Goal: Task Accomplishment & Management: Complete application form

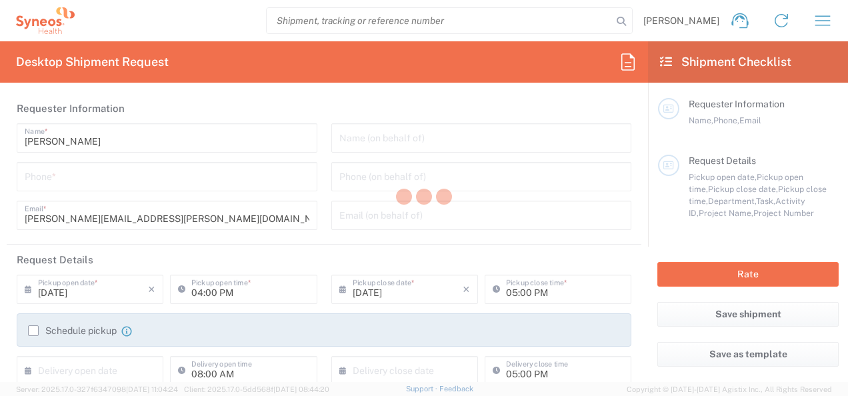
type input "3243"
type input "[GEOGRAPHIC_DATA]"
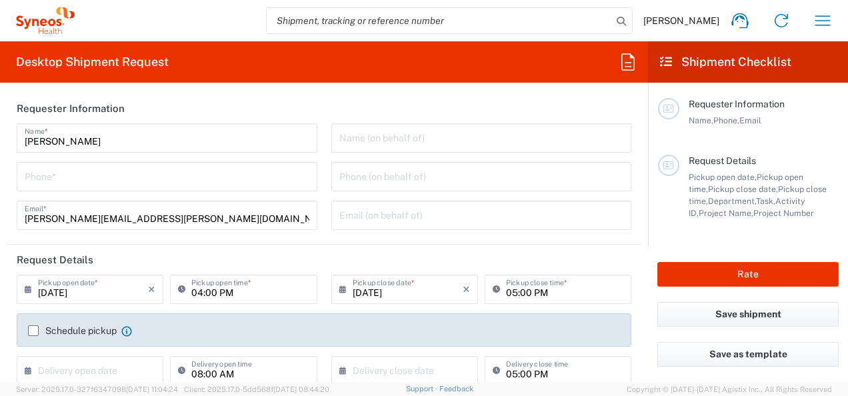
type input "INC Research Clin Svcs [GEOGRAPHIC_DATA]"
click at [206, 158] on div "[PERSON_NAME] Name * Phone * [PERSON_NAME][EMAIL_ADDRESS][PERSON_NAME][DOMAIN_N…" at bounding box center [167, 181] width 315 height 116
click at [205, 148] on input "[PERSON_NAME]" at bounding box center [167, 136] width 285 height 23
click at [205, 145] on input "[PERSON_NAME]" at bounding box center [167, 136] width 285 height 23
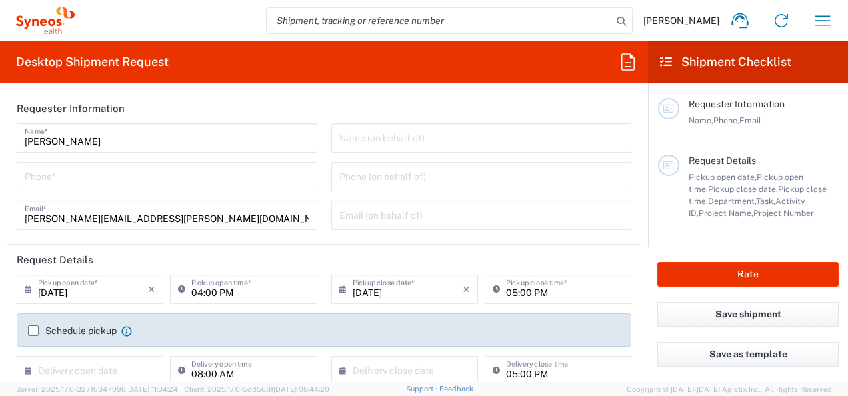
click at [205, 145] on input "[PERSON_NAME]" at bounding box center [167, 136] width 285 height 23
type input "J"
type input "S"
type input "[GEOGRAPHIC_DATA]"
click at [221, 147] on input "[GEOGRAPHIC_DATA]" at bounding box center [167, 136] width 285 height 23
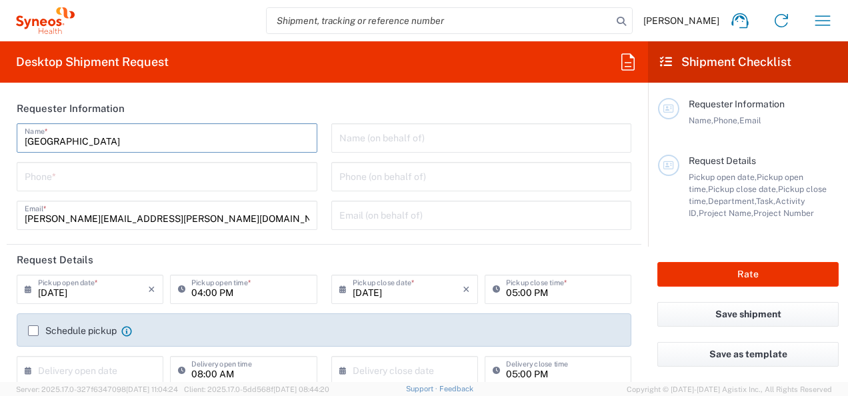
type input "meci"
type input "Syneo"
type input "[PERSON_NAME]"
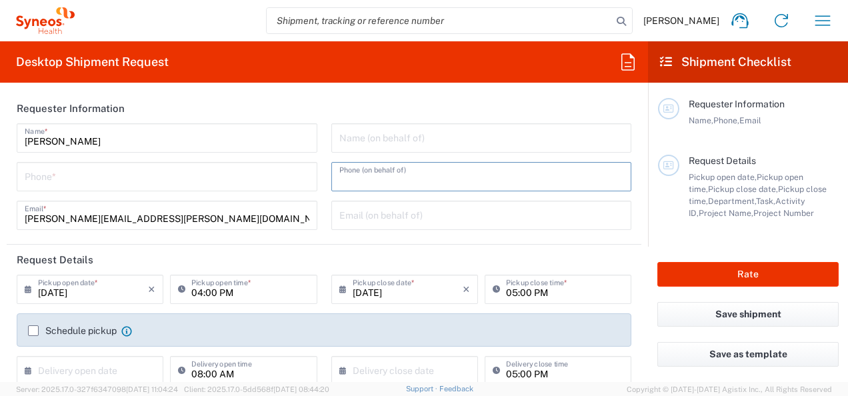
click at [339, 176] on input "tel" at bounding box center [481, 175] width 285 height 23
click at [324, 179] on div "Name (on behalf of) Phone (on behalf of) Email (on behalf of)" at bounding box center [481, 181] width 315 height 116
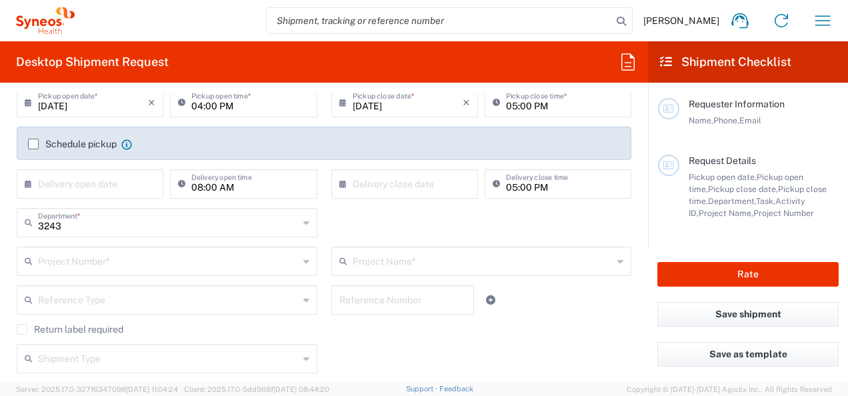
scroll to position [246, 0]
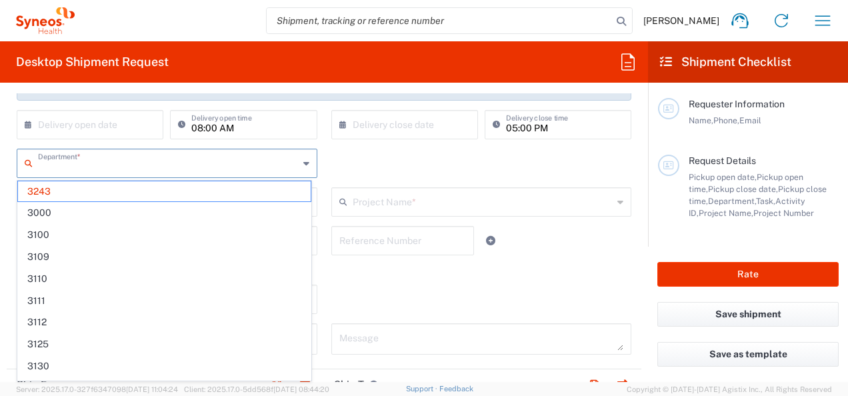
click at [189, 167] on input "text" at bounding box center [168, 162] width 261 height 23
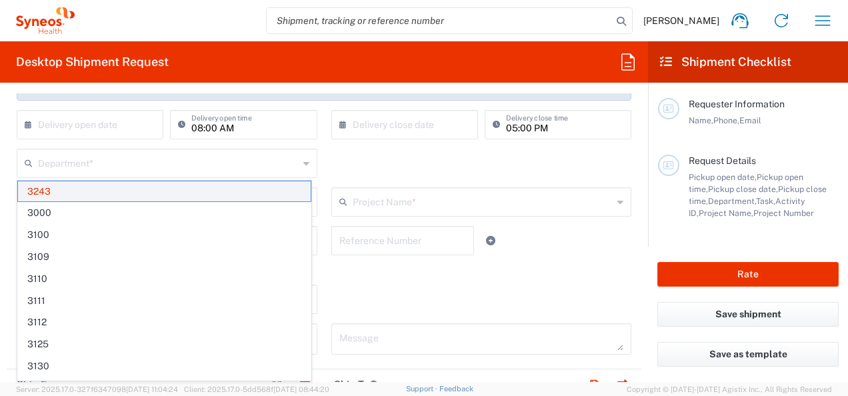
click at [117, 195] on span "3243" at bounding box center [164, 191] width 293 height 21
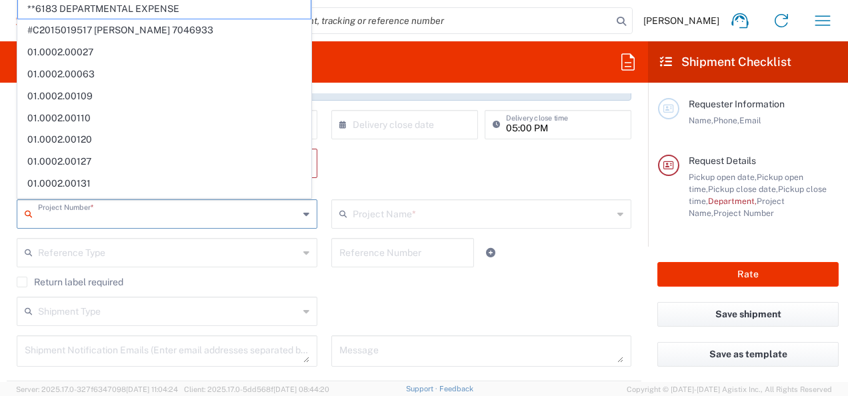
click at [199, 214] on input "text" at bounding box center [168, 212] width 261 height 23
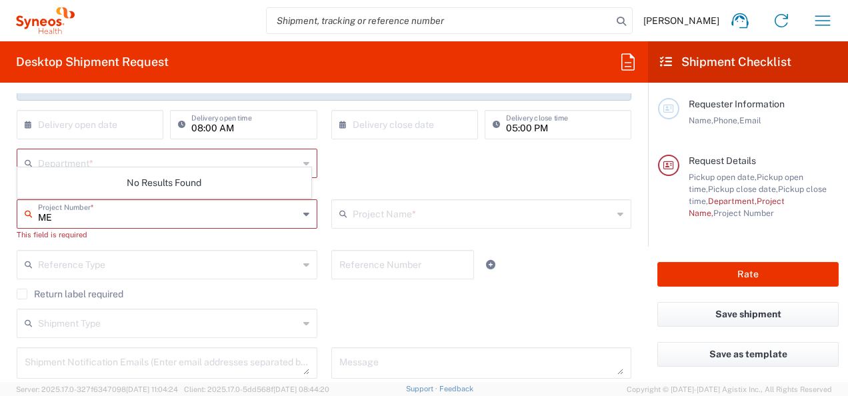
type input "M"
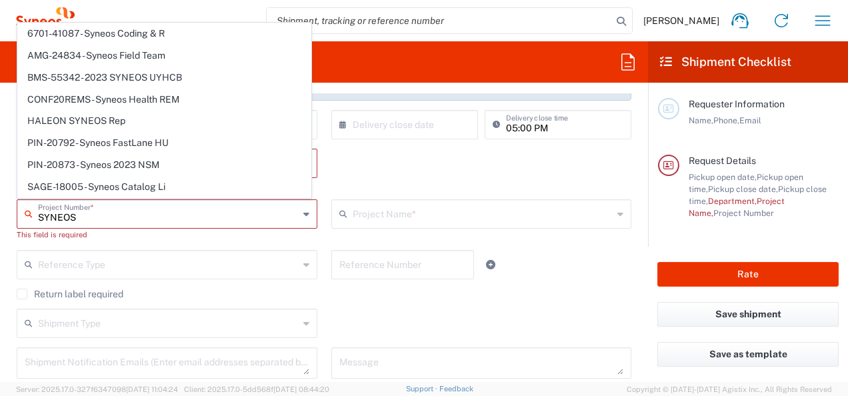
type input "SYNEOS"
click at [318, 185] on div "Department * 3243 3000 3100 3109 3110 3111 3112 3125 3130 3135 3136 3150 3155 3…" at bounding box center [167, 174] width 315 height 51
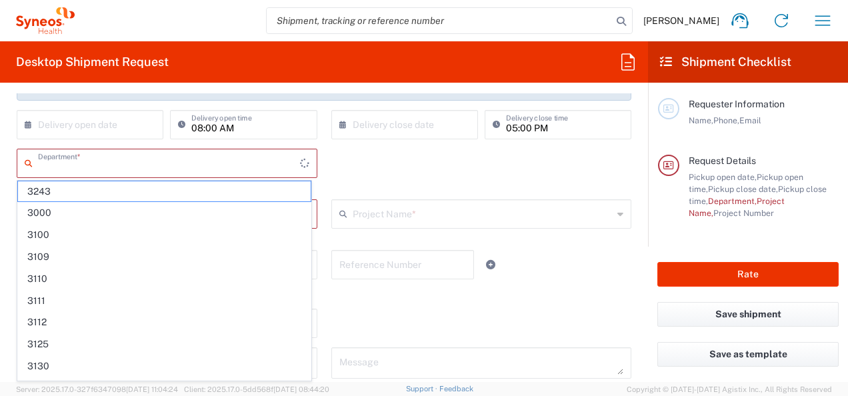
click at [124, 169] on input "text" at bounding box center [169, 162] width 262 height 23
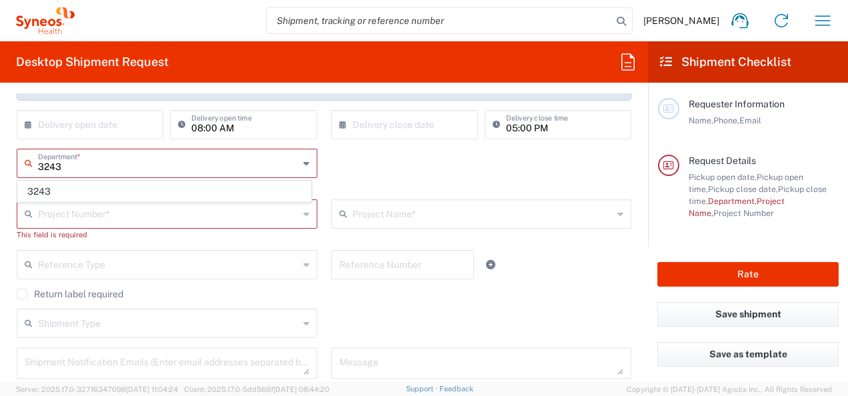
type input "3243"
click at [139, 191] on span "3243" at bounding box center [164, 191] width 293 height 21
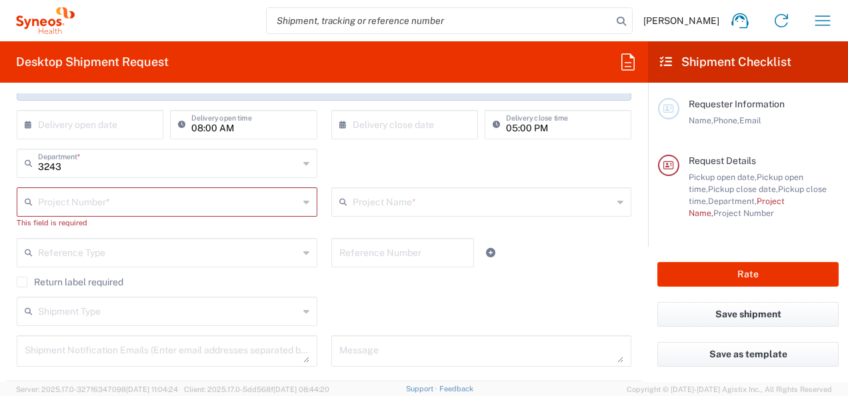
click at [316, 230] on div "Project Number * 6701-41087 - Syneos Coding & R AMG-24834 - Syneos Field Team B…" at bounding box center [167, 212] width 315 height 51
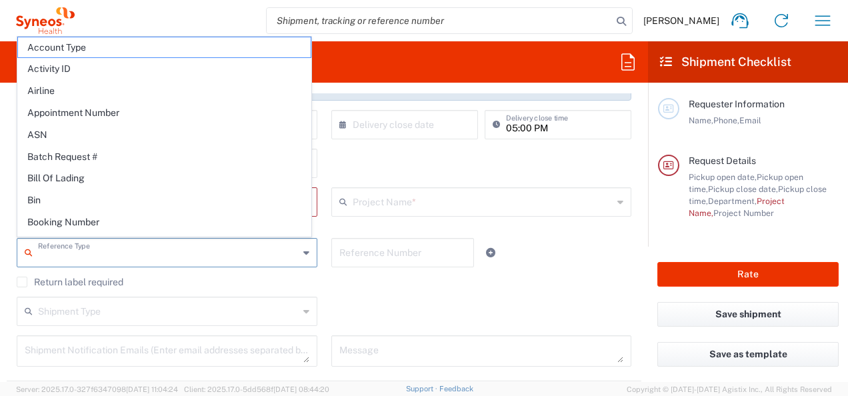
click at [223, 245] on input "text" at bounding box center [168, 251] width 261 height 23
click at [333, 277] on agx-checkbox-control "Return label required" at bounding box center [324, 282] width 615 height 11
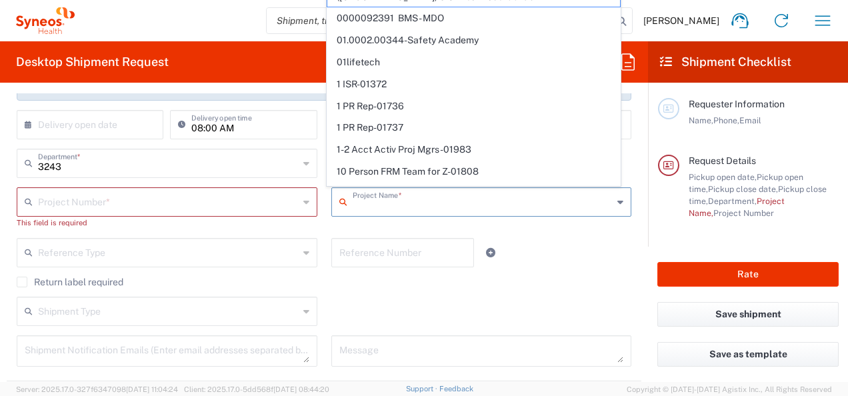
click at [396, 192] on input "text" at bounding box center [483, 200] width 261 height 23
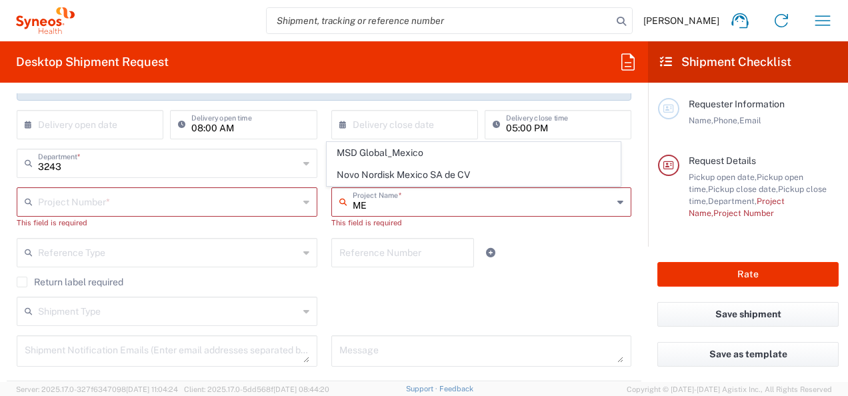
type input "M"
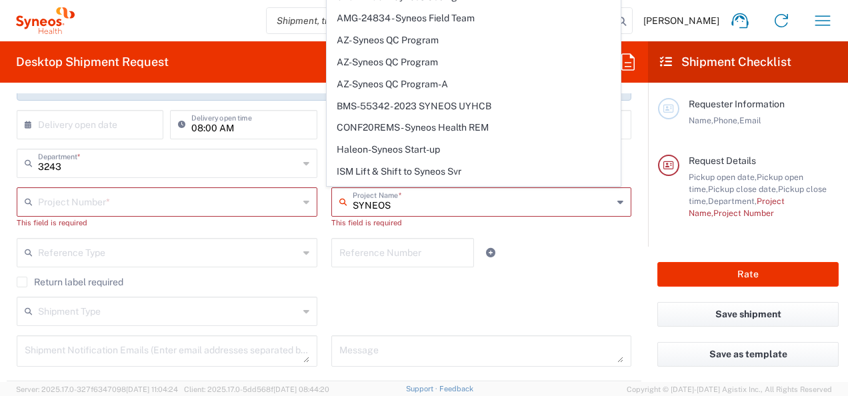
type input "SYNEOS"
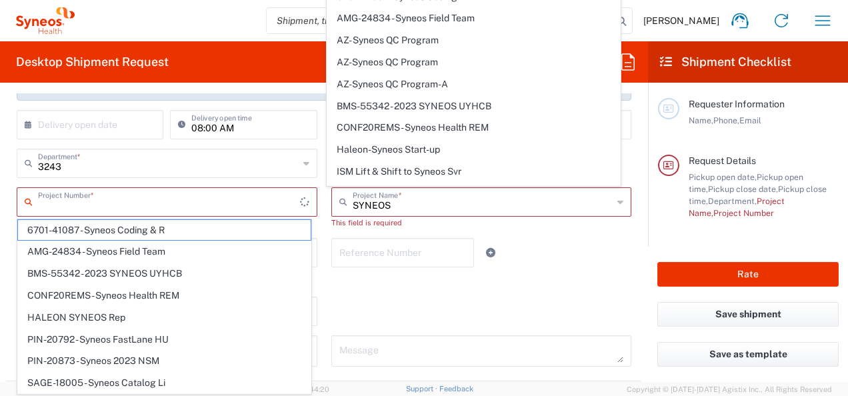
click at [209, 190] on input "text" at bounding box center [169, 200] width 262 height 23
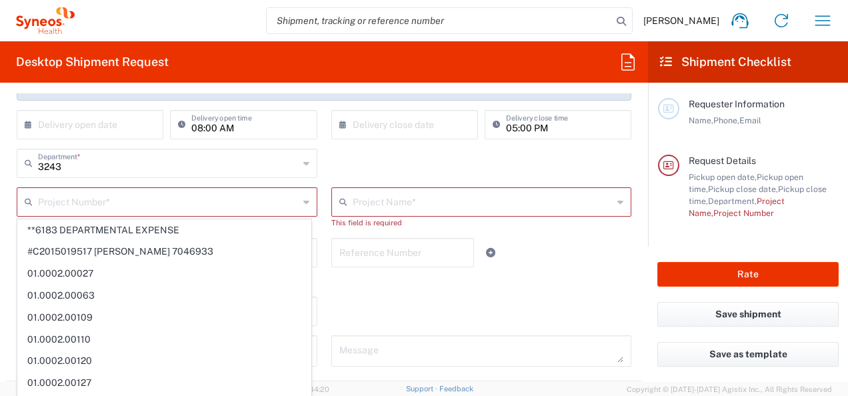
click at [339, 300] on div "Shipment Type Batch Regular" at bounding box center [324, 316] width 629 height 39
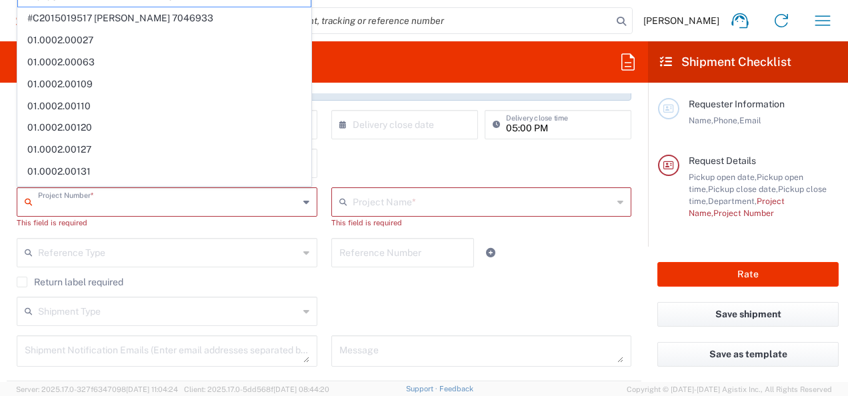
click at [177, 200] on input "text" at bounding box center [168, 200] width 261 height 23
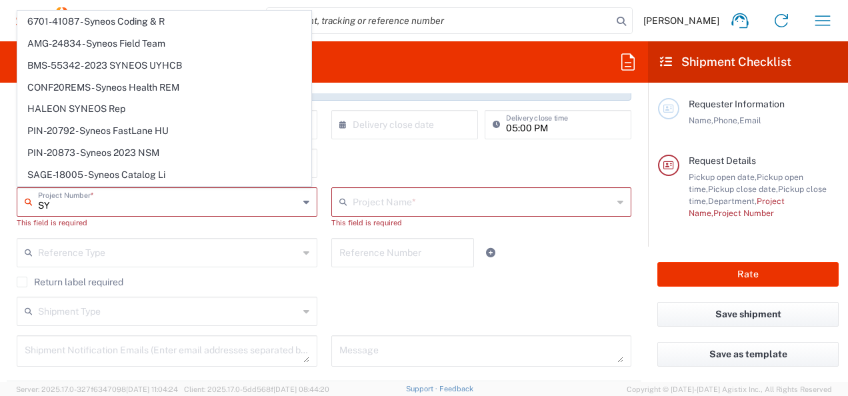
type input "S"
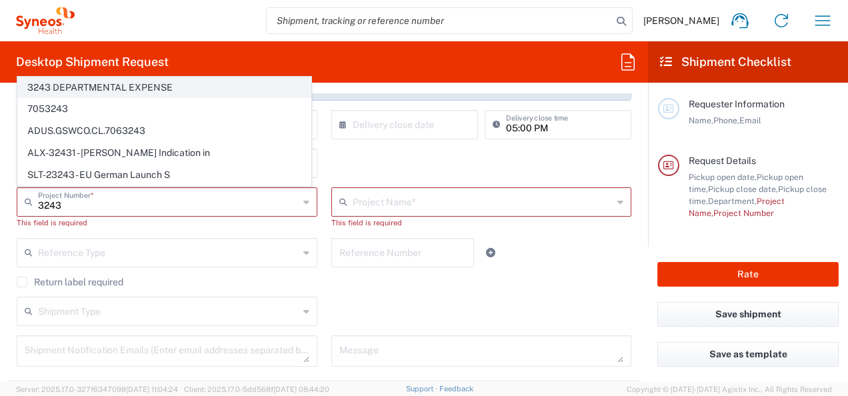
click at [129, 92] on span "3243 DEPARTMENTAL EXPENSE" at bounding box center [164, 87] width 293 height 21
type input "3243 DEPARTMENTAL EXPENSE"
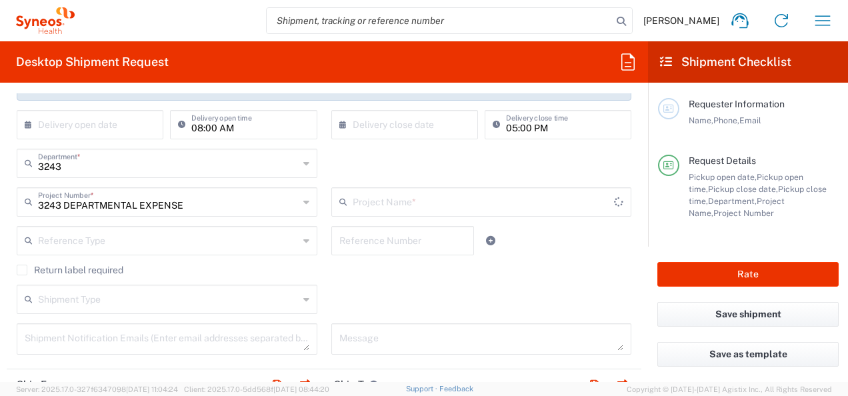
type input "3243 DEPARTMENTAL EXPENSE"
click at [424, 287] on div "Shipment Type Batch Regular" at bounding box center [324, 304] width 629 height 39
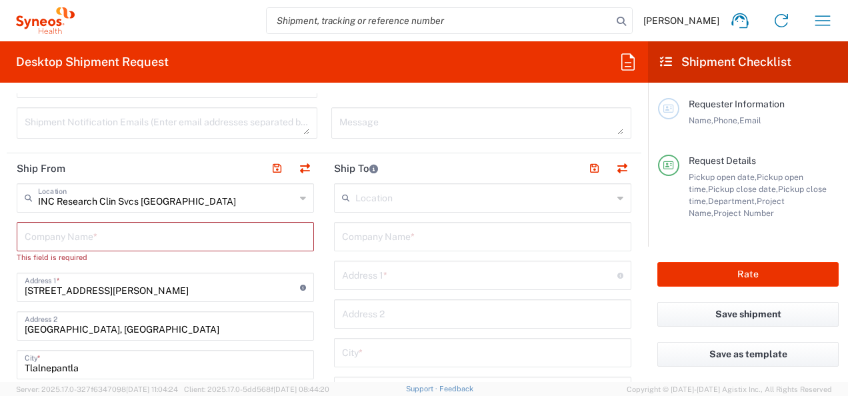
scroll to position [480, 0]
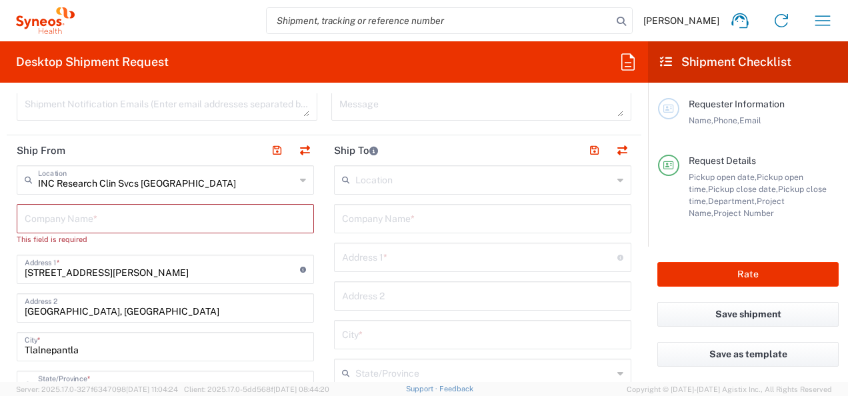
click at [195, 213] on input "text" at bounding box center [165, 217] width 281 height 23
type input "SY"
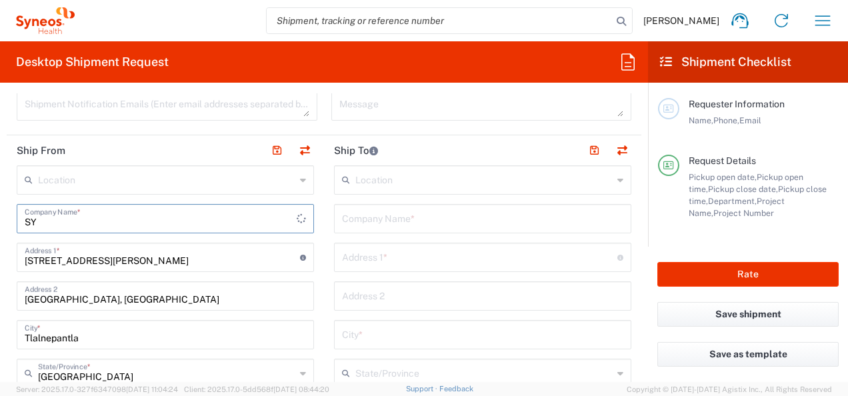
type input "S"
type input "[GEOGRAPHIC_DATA]"
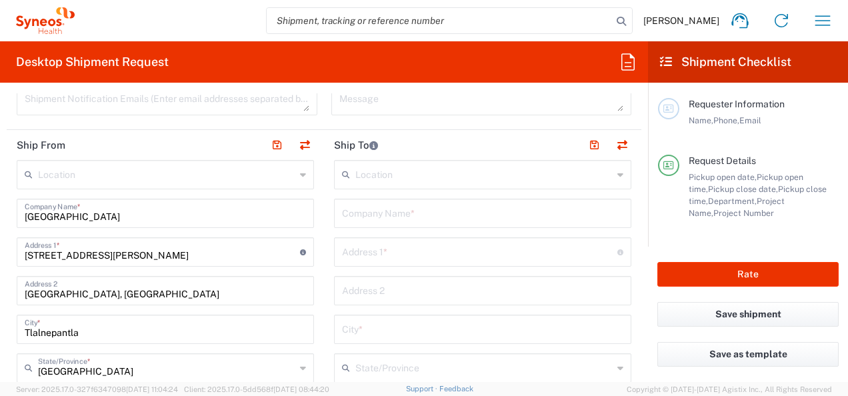
scroll to position [483, 0]
click at [214, 177] on input "text" at bounding box center [166, 175] width 257 height 23
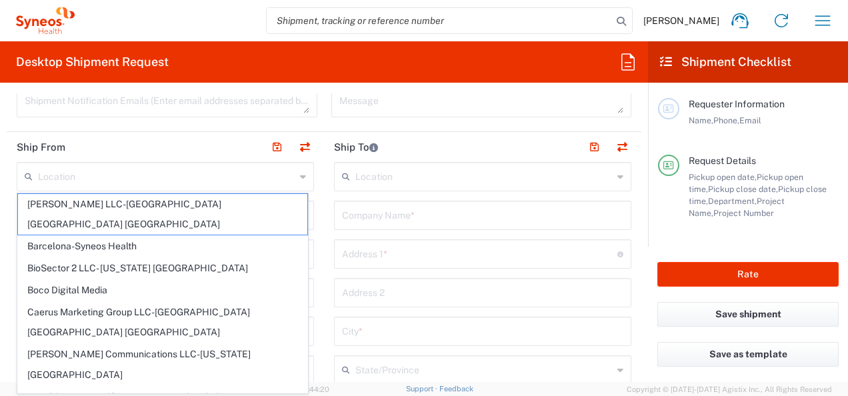
click at [241, 180] on input "text" at bounding box center [166, 175] width 257 height 23
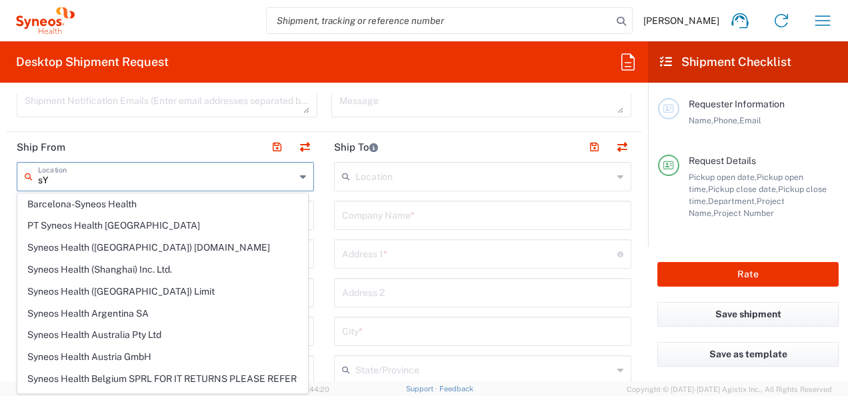
type input "s"
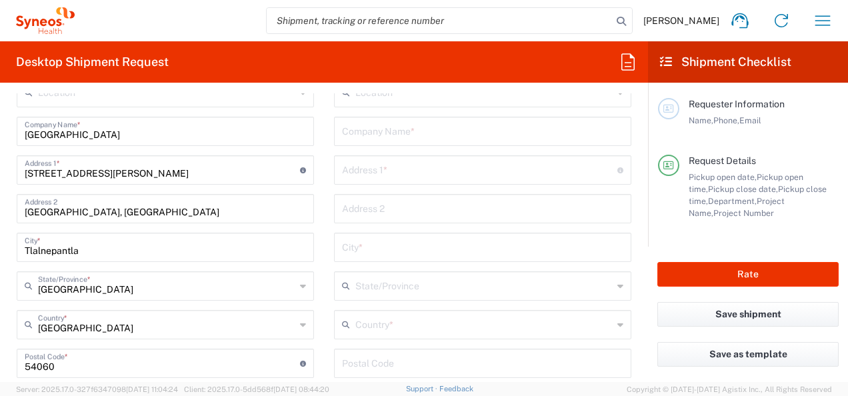
scroll to position [522, 0]
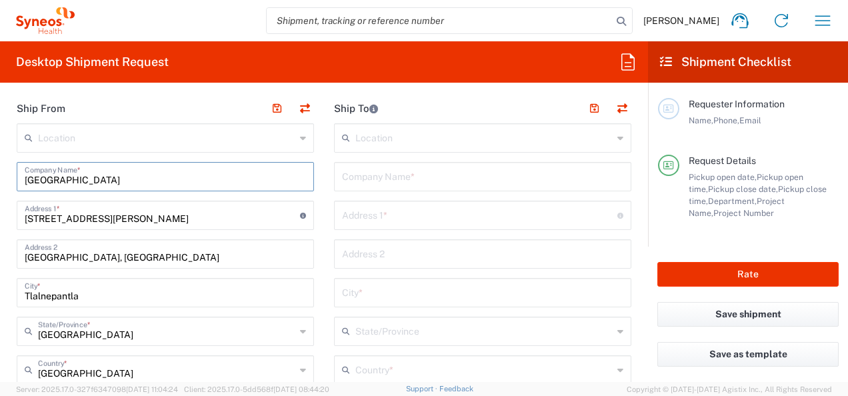
click at [203, 179] on input "[GEOGRAPHIC_DATA]" at bounding box center [165, 175] width 281 height 23
type input "M"
type input "SYENOS HEALTH"
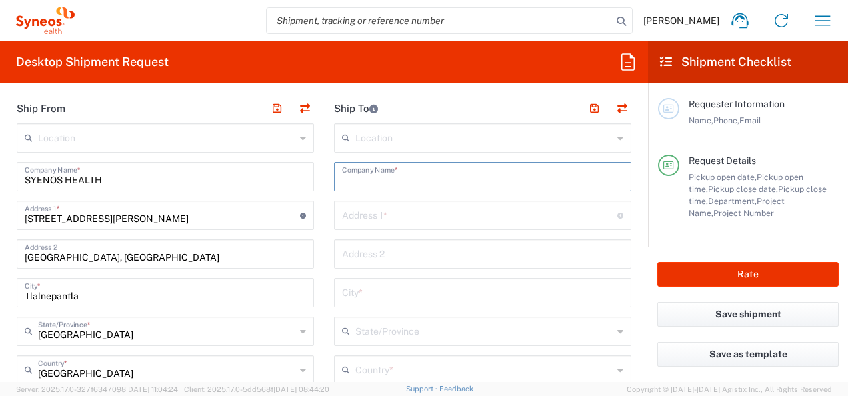
click at [424, 183] on input "text" at bounding box center [482, 175] width 281 height 23
type input "HOME"
click at [326, 217] on main "Location [PERSON_NAME] LLC-[GEOGRAPHIC_DATA] [GEOGRAPHIC_DATA] [GEOGRAPHIC_DATA…" at bounding box center [482, 403] width 317 height 560
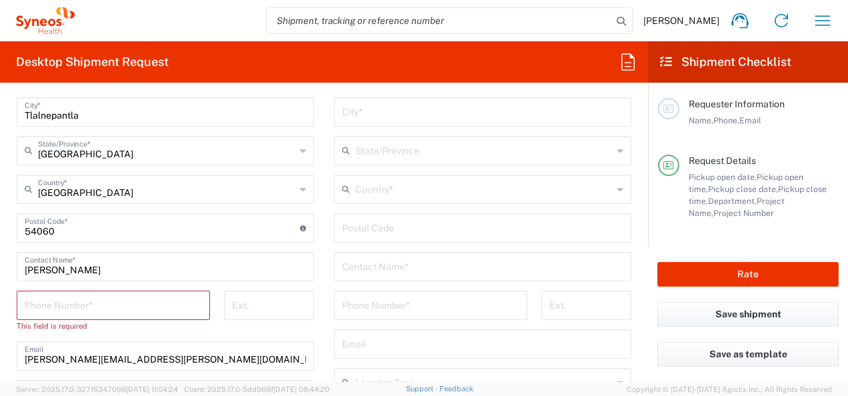
scroll to position [703, 0]
click at [159, 256] on input "[PERSON_NAME]" at bounding box center [165, 264] width 281 height 23
type input "J"
type input "m"
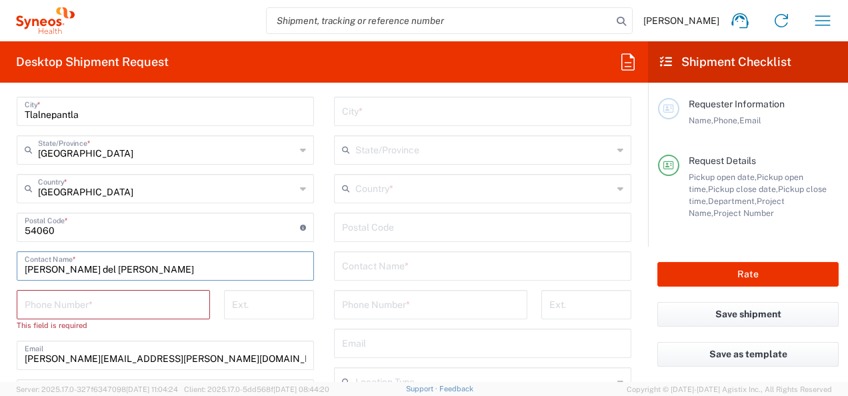
type input "[PERSON_NAME] del [PERSON_NAME]"
click at [135, 300] on input "tel" at bounding box center [113, 303] width 177 height 23
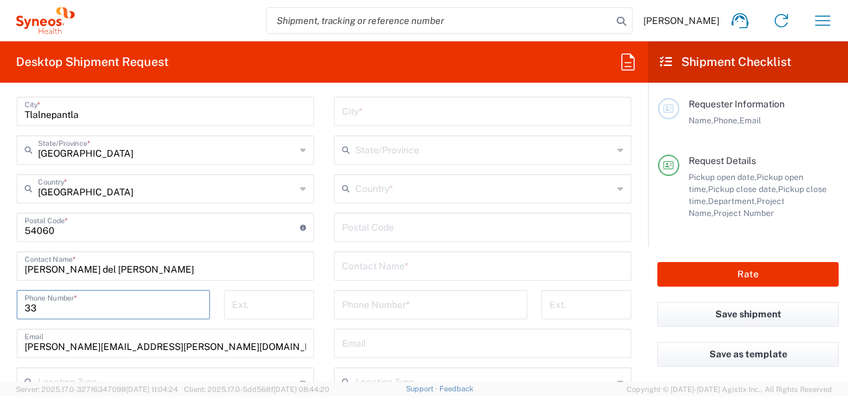
type input "3"
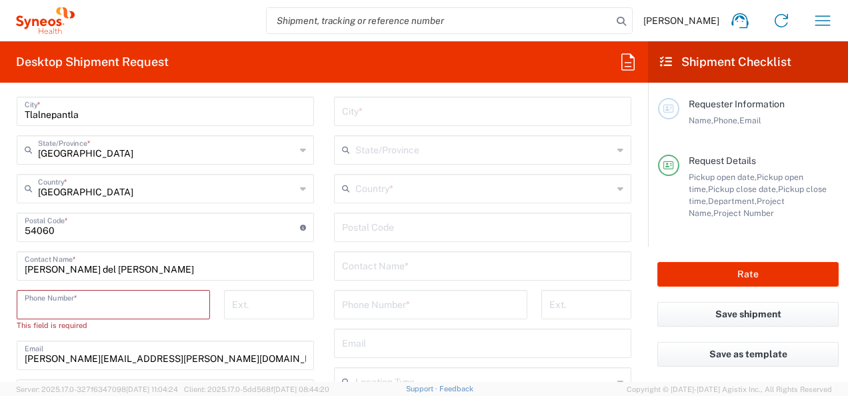
click at [142, 305] on input "tel" at bounding box center [113, 303] width 177 height 23
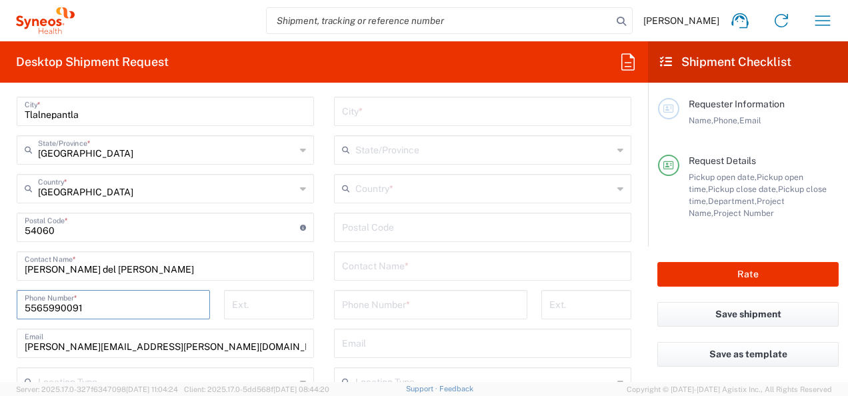
type input "3335776634"
click at [210, 313] on div "[PHONE_NUMBER] Phone Number *" at bounding box center [113, 309] width 207 height 39
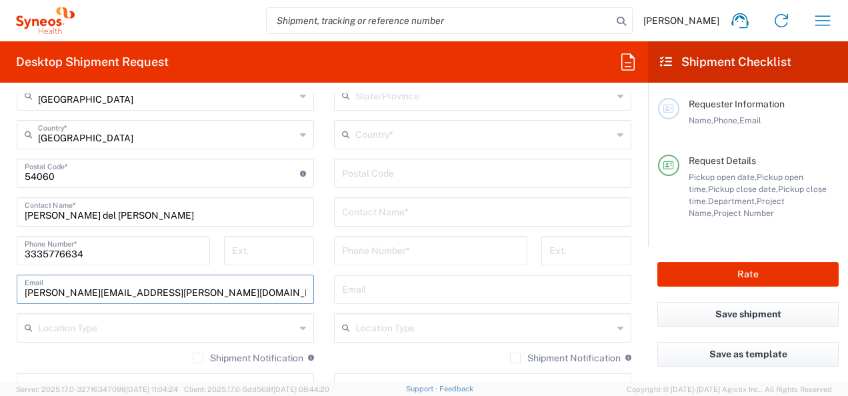
click at [215, 285] on input "[PERSON_NAME][EMAIL_ADDRESS][PERSON_NAME][DOMAIN_NAME]" at bounding box center [165, 288] width 281 height 23
type input "j"
click at [187, 295] on input "text" at bounding box center [165, 288] width 281 height 23
paste input "[EMAIL_ADDRESS][PERSON_NAME][DOMAIN_NAME]"
type input "[EMAIL_ADDRESS][PERSON_NAME][DOMAIN_NAME]"
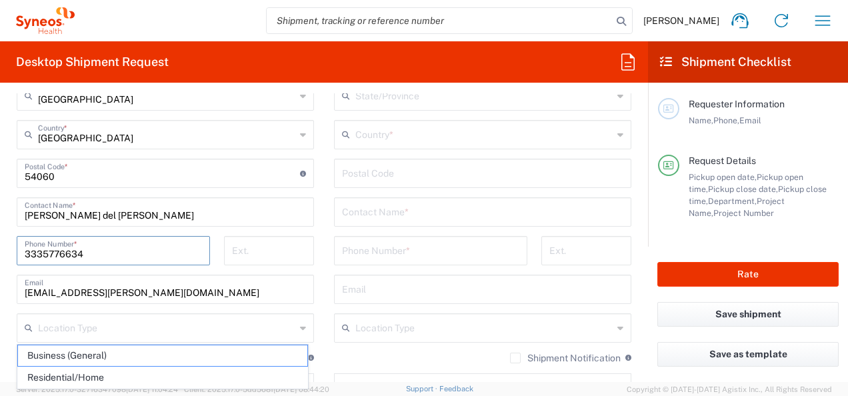
click at [125, 256] on input "3335776634" at bounding box center [113, 249] width 177 height 23
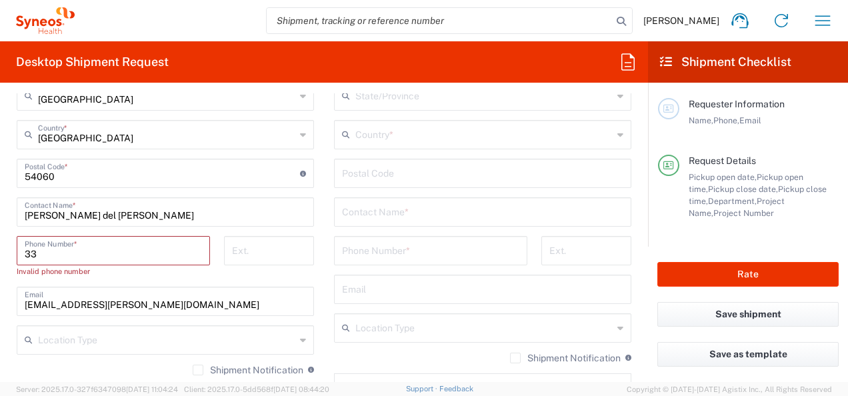
type input "3"
click at [125, 256] on input "tel" at bounding box center [113, 249] width 177 height 23
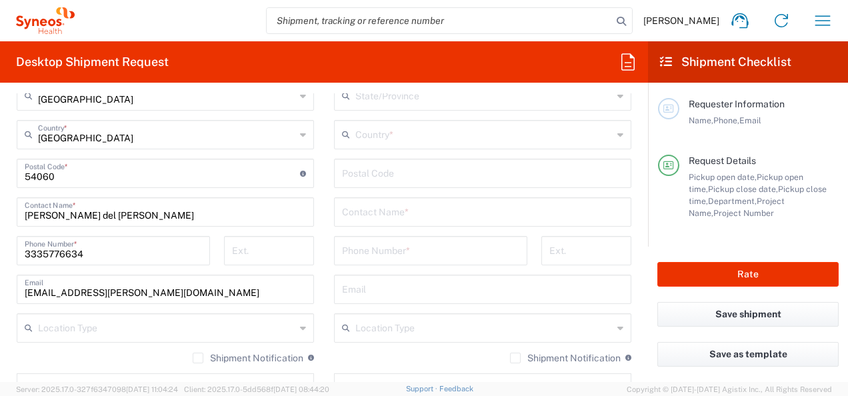
click at [217, 257] on div "Ext." at bounding box center [269, 255] width 104 height 39
click at [160, 252] on input "3335776634" at bounding box center [113, 249] width 177 height 23
click at [212, 239] on div "[PHONE_NUMBER] Phone Number *" at bounding box center [113, 255] width 207 height 39
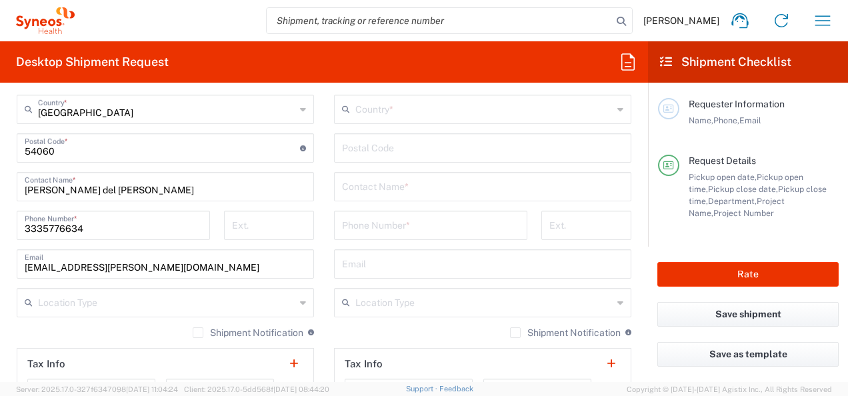
scroll to position [792, 0]
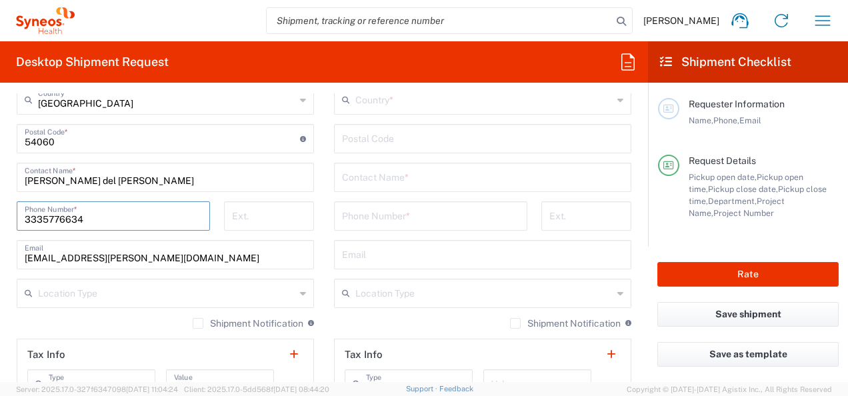
click at [105, 218] on input "3335776634" at bounding box center [113, 214] width 177 height 23
click at [217, 203] on div "Ext." at bounding box center [269, 220] width 104 height 39
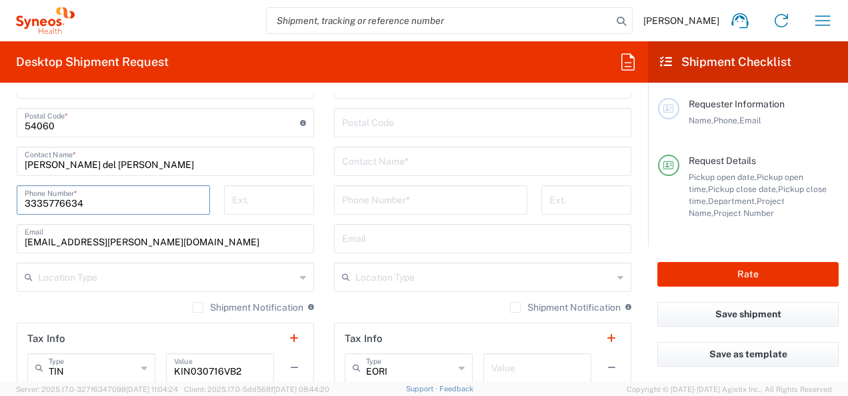
click at [176, 205] on input "3335776634" at bounding box center [113, 198] width 177 height 23
type input "3"
type input "5565990091"
click at [212, 197] on div "[PHONE_NUMBER] Phone Number *" at bounding box center [113, 204] width 207 height 39
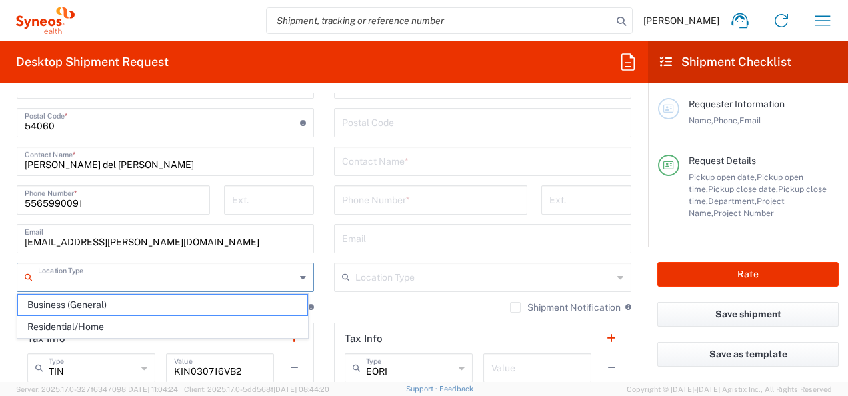
click at [212, 274] on input "text" at bounding box center [166, 276] width 257 height 23
click at [324, 231] on main "Location [PERSON_NAME] LLC-[GEOGRAPHIC_DATA] [GEOGRAPHIC_DATA] [GEOGRAPHIC_DATA…" at bounding box center [482, 117] width 317 height 560
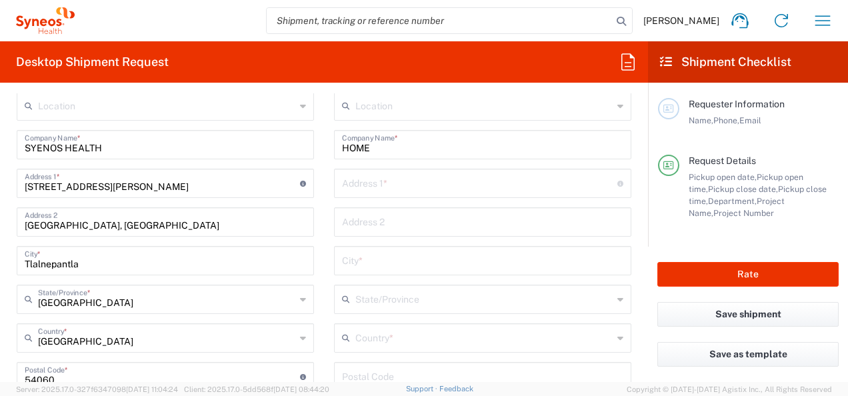
scroll to position [543, 0]
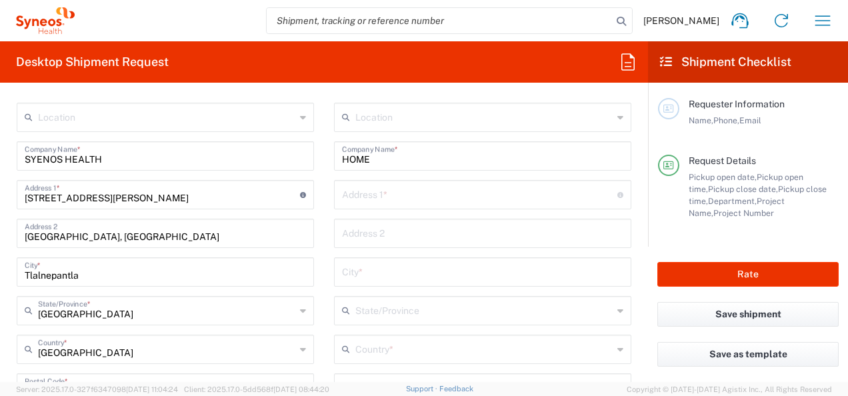
drag, startPoint x: 359, startPoint y: 212, endPoint x: 381, endPoint y: 192, distance: 29.7
click at [381, 192] on div "Location [PERSON_NAME] LLC-[GEOGRAPHIC_DATA] [GEOGRAPHIC_DATA] [GEOGRAPHIC_DATA…" at bounding box center [482, 383] width 297 height 560
click at [381, 192] on input "text" at bounding box center [479, 193] width 275 height 23
type input "Puerto [GEOGRAPHIC_DATA] 54A"
type input "[GEOGRAPHIC_DATA], Zapopan [GEOGRAPHIC_DATA]"
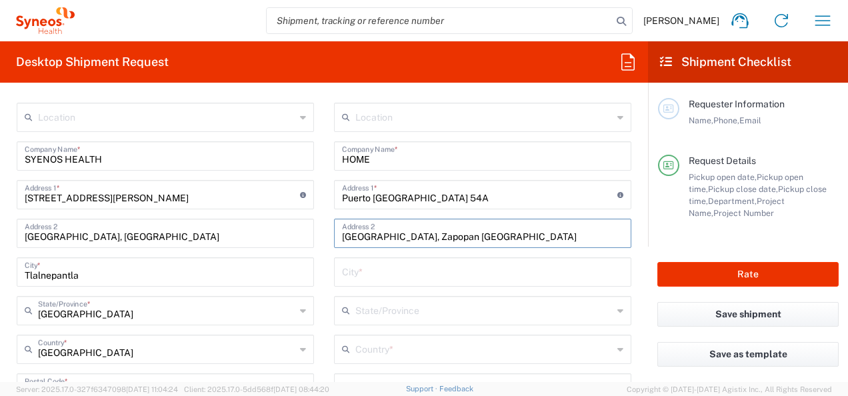
type input "3335776634"
type input "Zapopan"
type input "[GEOGRAPHIC_DATA]"
type input "45060"
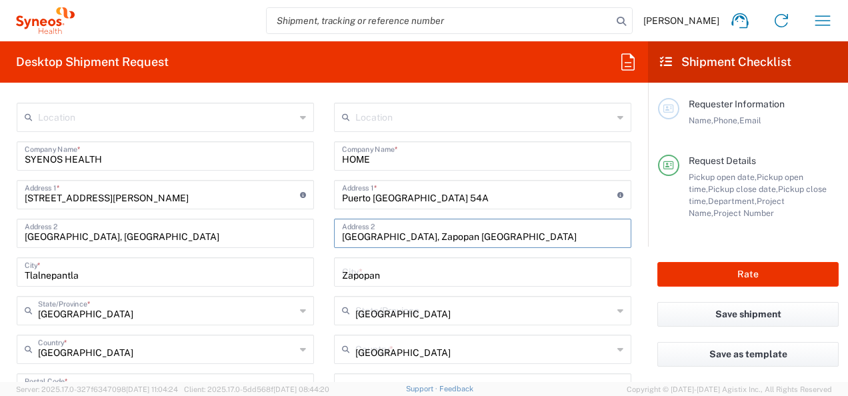
type input "[PERSON_NAME] [PERSON_NAME]"
type input "[PERSON_NAME][EMAIL_ADDRESS][PERSON_NAME][DOMAIN_NAME]"
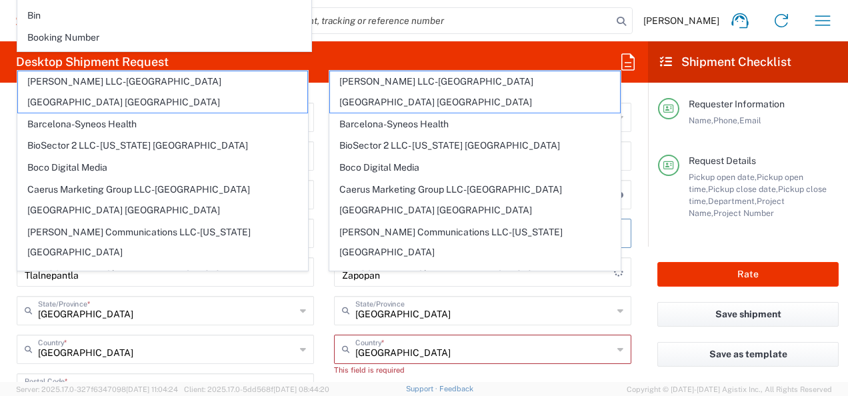
scroll to position [652, 0]
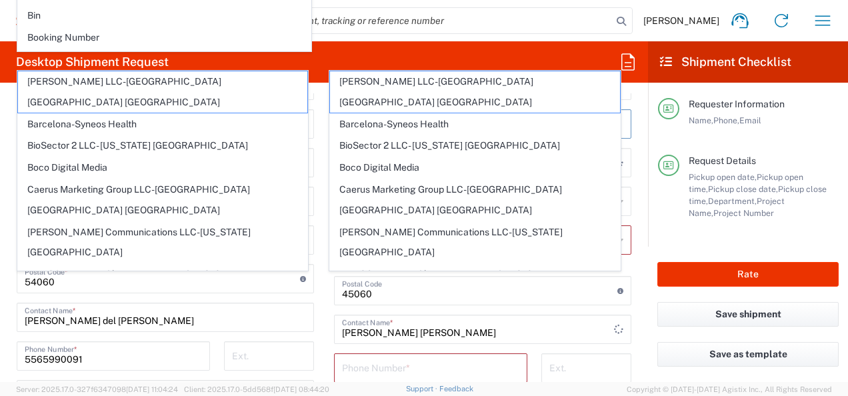
type input "[GEOGRAPHIC_DATA], Zapopan Jalisc"
click at [315, 274] on main "Location [PERSON_NAME] LLC-[GEOGRAPHIC_DATA] [GEOGRAPHIC_DATA] [GEOGRAPHIC_DATA…" at bounding box center [165, 292] width 317 height 599
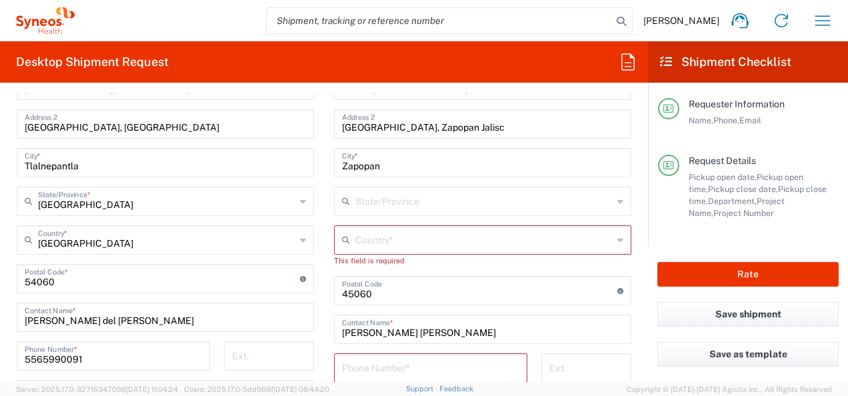
click at [315, 274] on main "Location [PERSON_NAME] LLC-[GEOGRAPHIC_DATA] [GEOGRAPHIC_DATA] [GEOGRAPHIC_DATA…" at bounding box center [165, 292] width 317 height 599
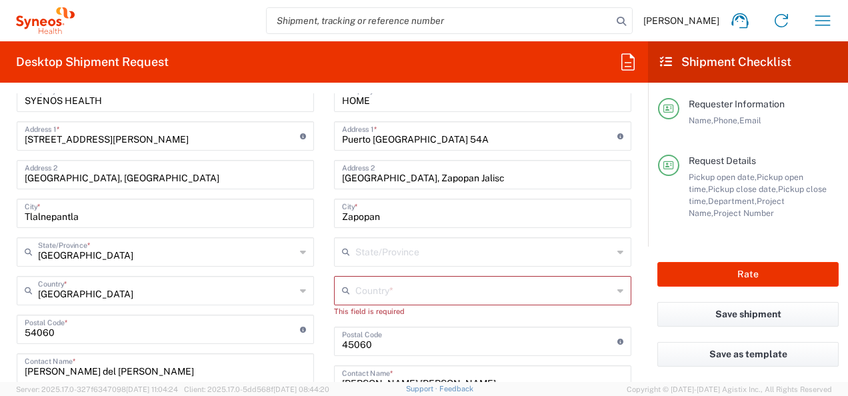
scroll to position [584, 0]
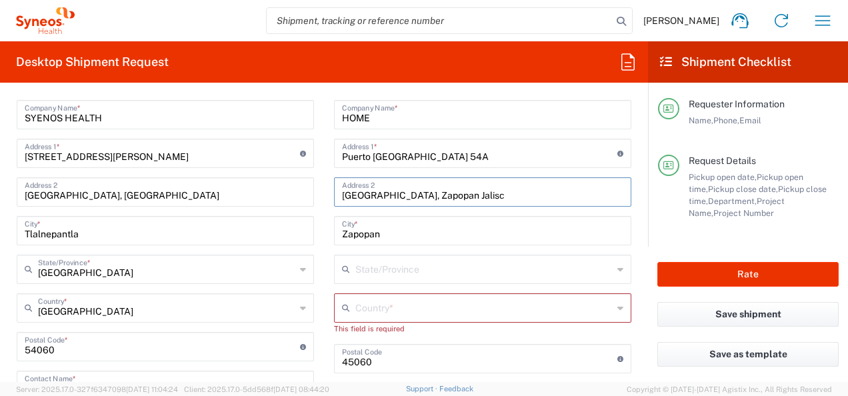
click at [476, 191] on input "[GEOGRAPHIC_DATA], Zapopan Jalisc" at bounding box center [482, 190] width 281 height 23
type input "[GEOGRAPHIC_DATA], Zapopan [GEOGRAPHIC_DATA]"
type input "[EMAIL_ADDRESS][PERSON_NAME][DOMAIN_NAME]"
type input "[GEOGRAPHIC_DATA]"
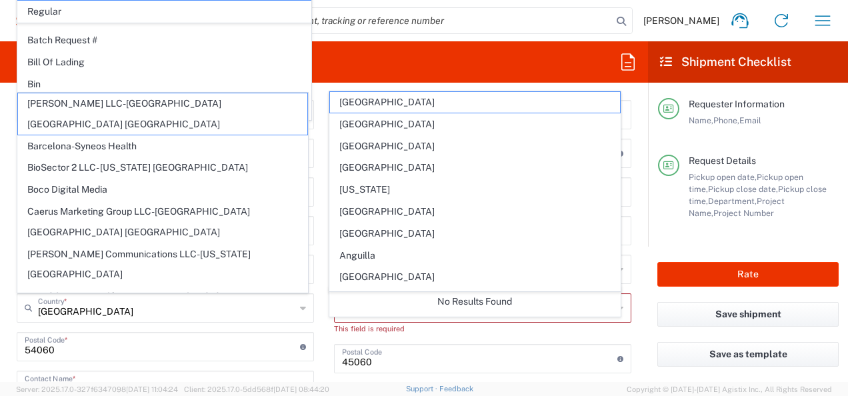
click at [324, 199] on main "Location [PERSON_NAME] LLC-[GEOGRAPHIC_DATA] [GEOGRAPHIC_DATA] [GEOGRAPHIC_DATA…" at bounding box center [482, 353] width 317 height 584
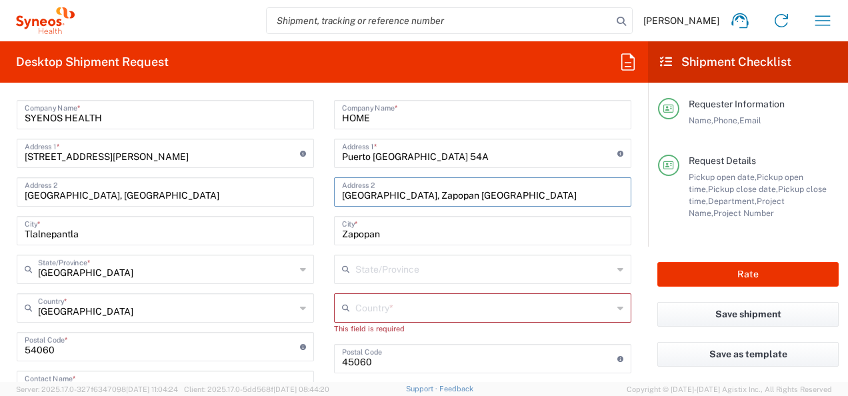
click at [482, 187] on input "[GEOGRAPHIC_DATA], Zapopan [GEOGRAPHIC_DATA]" at bounding box center [482, 190] width 281 height 23
type input "[GEOGRAPHIC_DATA], Zapopan [GEOGRAPHIC_DATA]"
type input "Z"
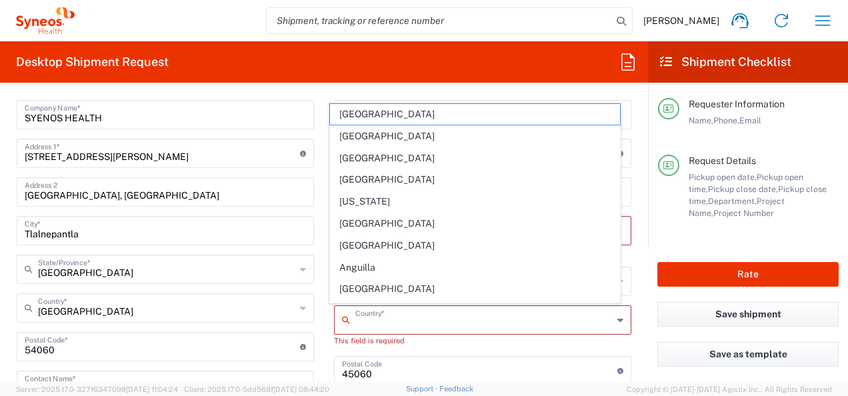
click at [381, 310] on input "text" at bounding box center [483, 318] width 257 height 23
type input "m"
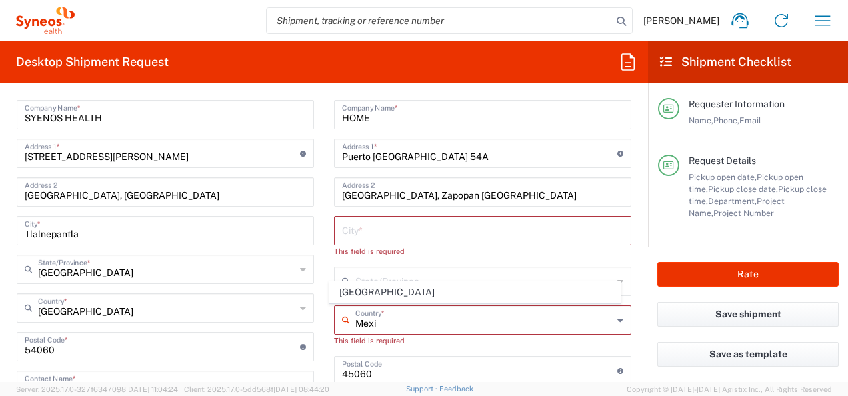
type input "[GEOGRAPHIC_DATA]"
type input "3335776634"
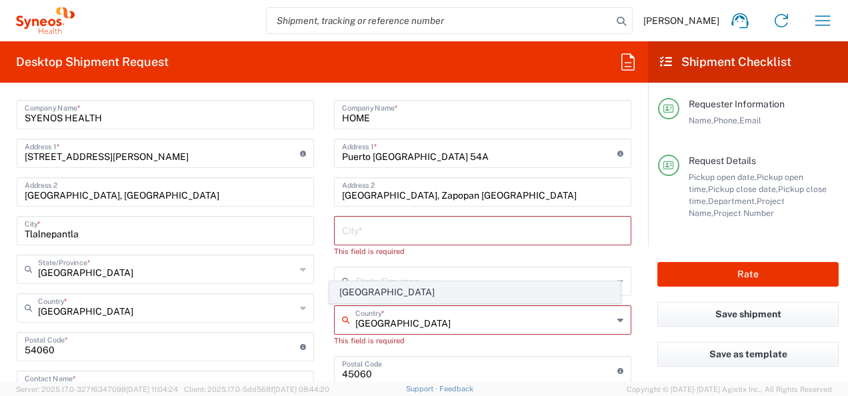
click at [359, 293] on span "[GEOGRAPHIC_DATA]" at bounding box center [474, 292] width 289 height 21
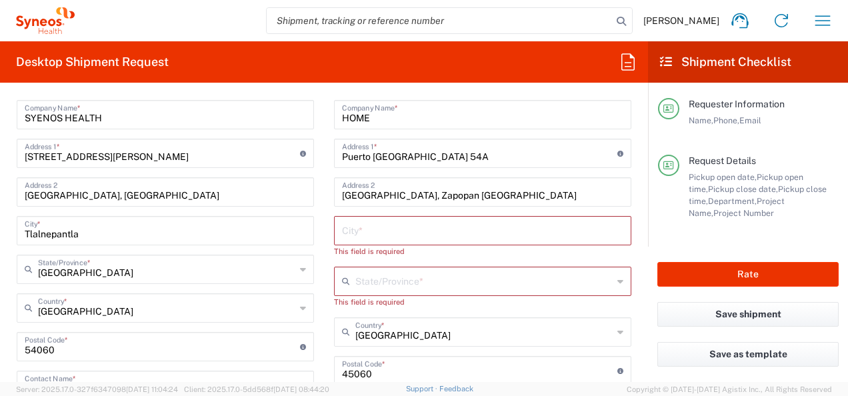
scroll to position [697, 0]
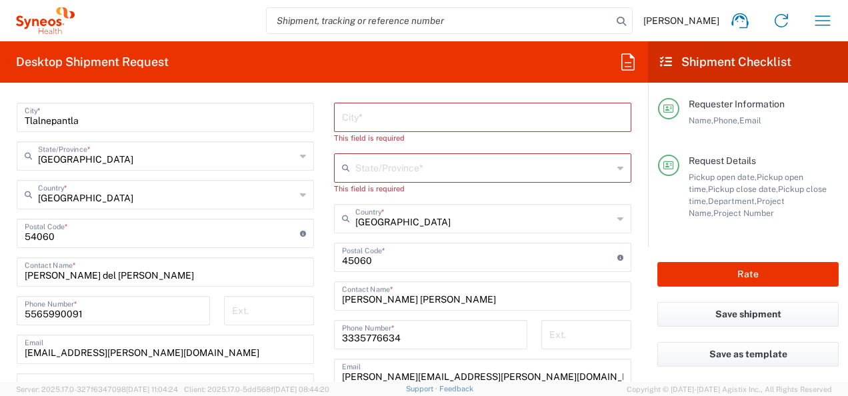
drag, startPoint x: 418, startPoint y: 228, endPoint x: 424, endPoint y: 219, distance: 10.5
click at [424, 219] on div "Mexico Country *" at bounding box center [482, 218] width 297 height 29
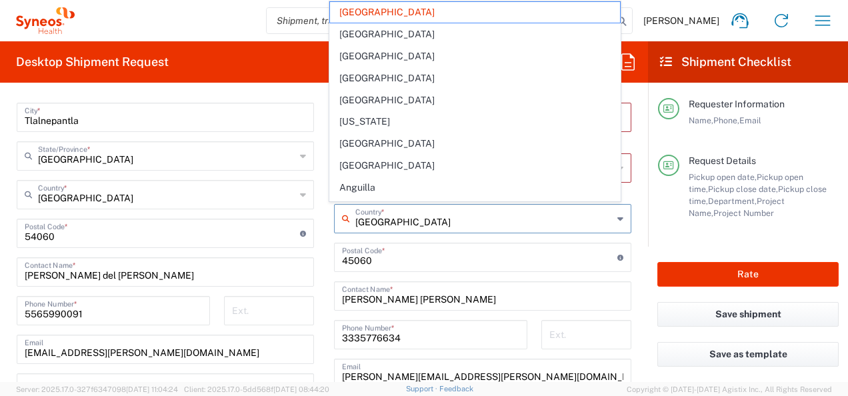
click at [424, 219] on input "[GEOGRAPHIC_DATA]" at bounding box center [483, 217] width 257 height 23
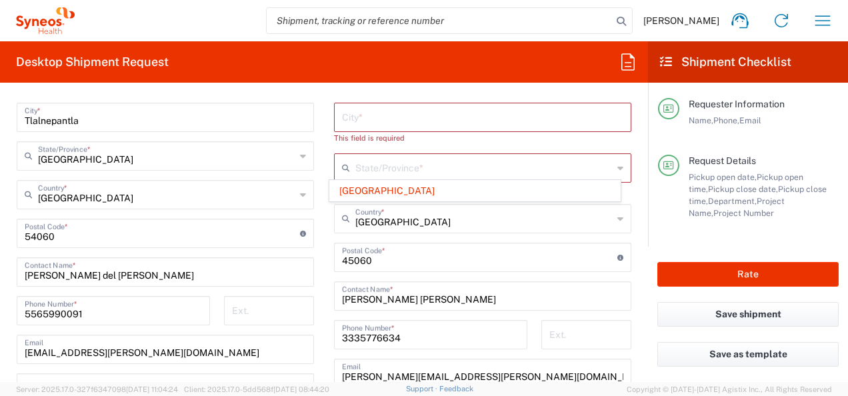
click at [313, 192] on main "Location [PERSON_NAME] LLC-[GEOGRAPHIC_DATA] [GEOGRAPHIC_DATA] [GEOGRAPHIC_DATA…" at bounding box center [165, 247] width 317 height 599
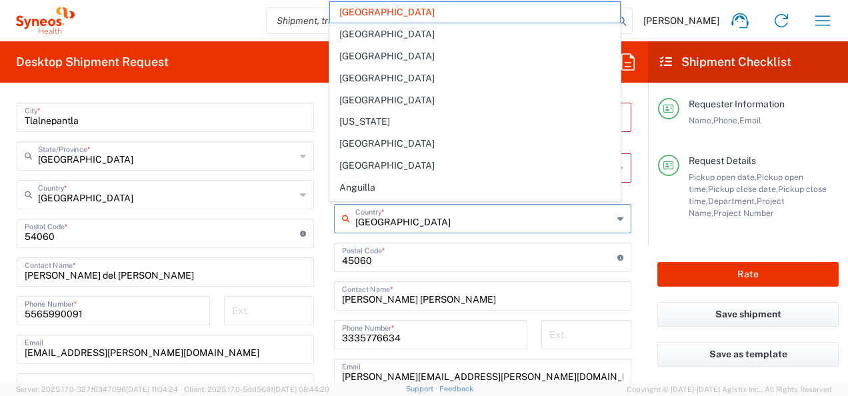
click at [394, 215] on input "[GEOGRAPHIC_DATA]" at bounding box center [483, 217] width 257 height 23
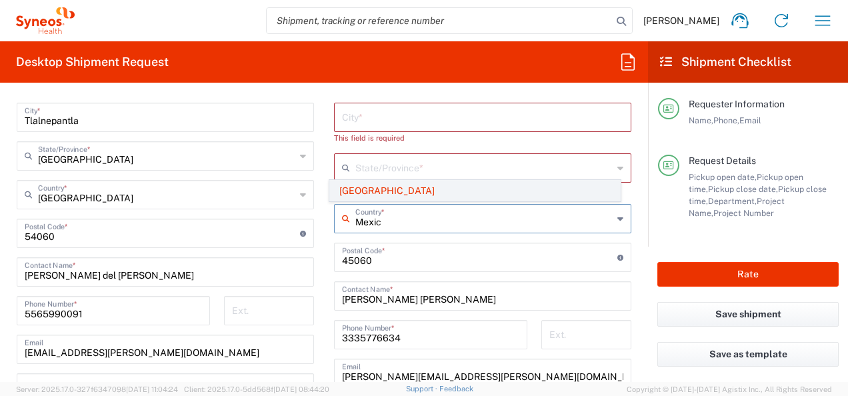
type input "Mexic"
click at [384, 197] on span "[GEOGRAPHIC_DATA]" at bounding box center [474, 191] width 289 height 21
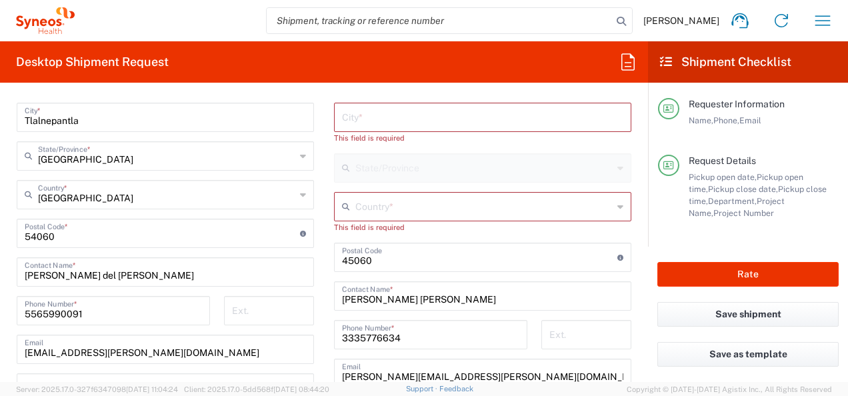
click at [369, 208] on input "text" at bounding box center [483, 205] width 257 height 23
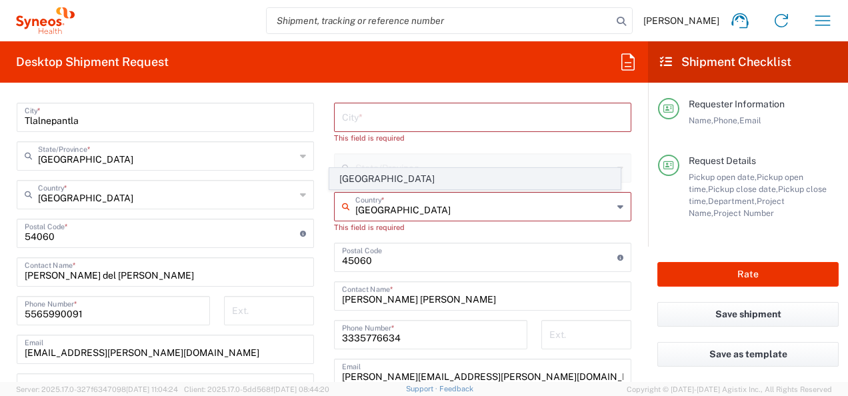
type input "[GEOGRAPHIC_DATA]"
click at [397, 179] on span "[GEOGRAPHIC_DATA]" at bounding box center [474, 179] width 289 height 21
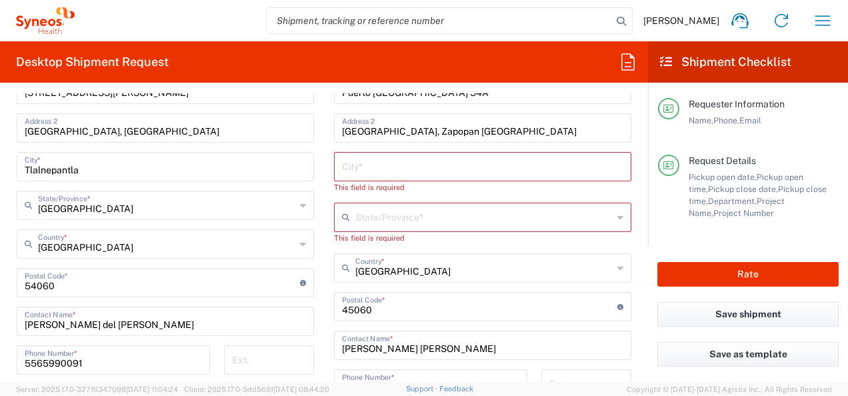
scroll to position [647, 0]
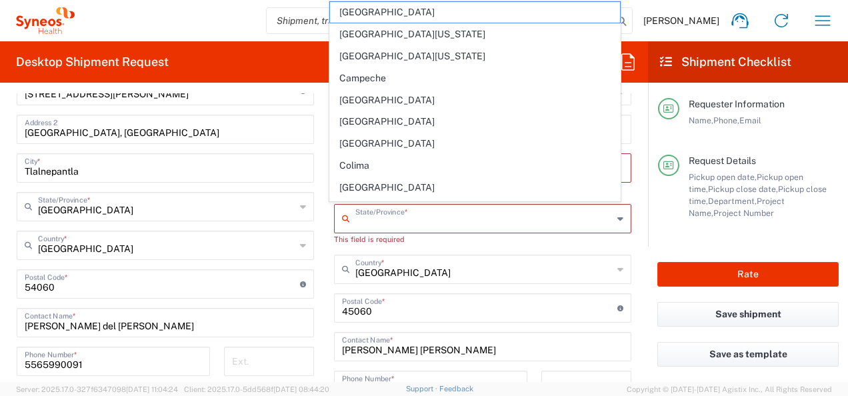
click at [392, 207] on input "text" at bounding box center [483, 217] width 257 height 23
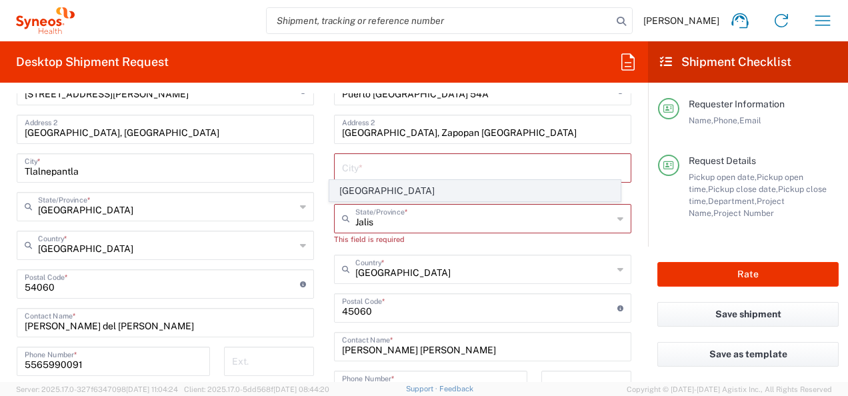
click at [375, 194] on span "[GEOGRAPHIC_DATA]" at bounding box center [474, 191] width 289 height 21
type input "[GEOGRAPHIC_DATA]"
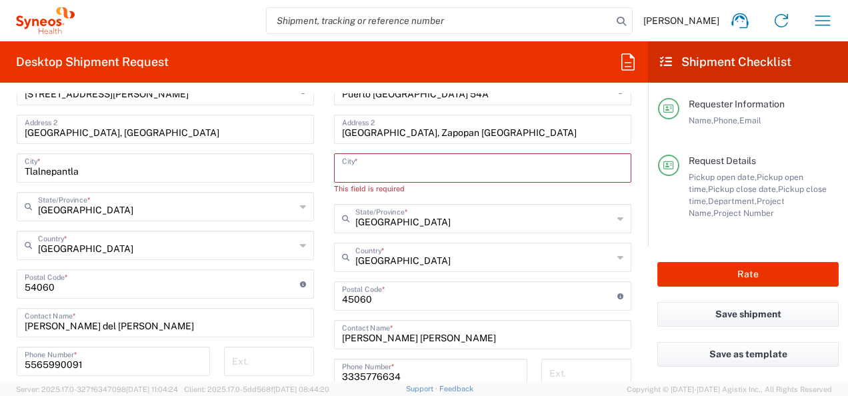
click at [405, 163] on input "text" at bounding box center [482, 166] width 281 height 23
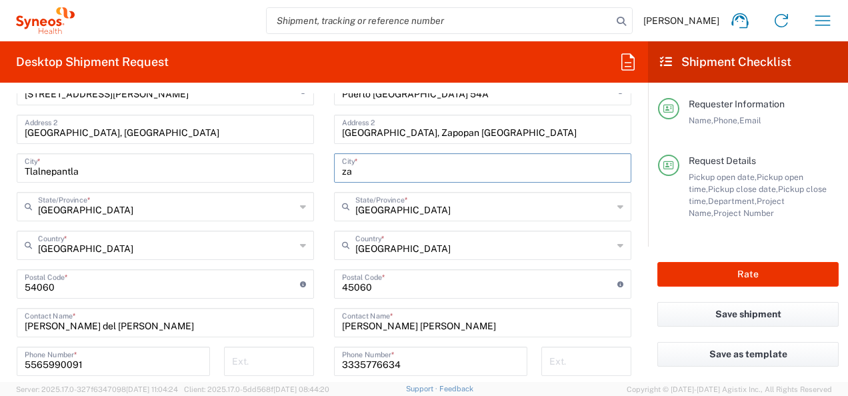
type input "z"
type input "Zapopan"
click at [324, 235] on main "Location [PERSON_NAME] LLC-[GEOGRAPHIC_DATA] [GEOGRAPHIC_DATA] [GEOGRAPHIC_DATA…" at bounding box center [482, 279] width 317 height 560
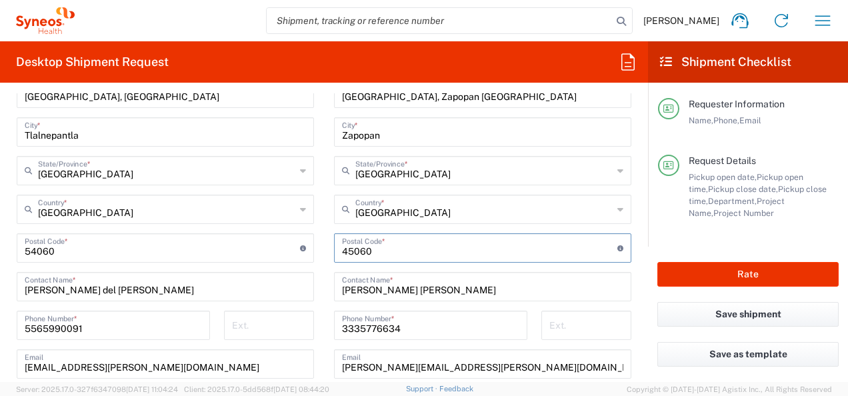
click at [385, 251] on input "undefined" at bounding box center [479, 246] width 275 height 23
type input "45060"
click at [318, 297] on main "Location [PERSON_NAME] LLC-[GEOGRAPHIC_DATA] [GEOGRAPHIC_DATA] [GEOGRAPHIC_DATA…" at bounding box center [165, 262] width 317 height 599
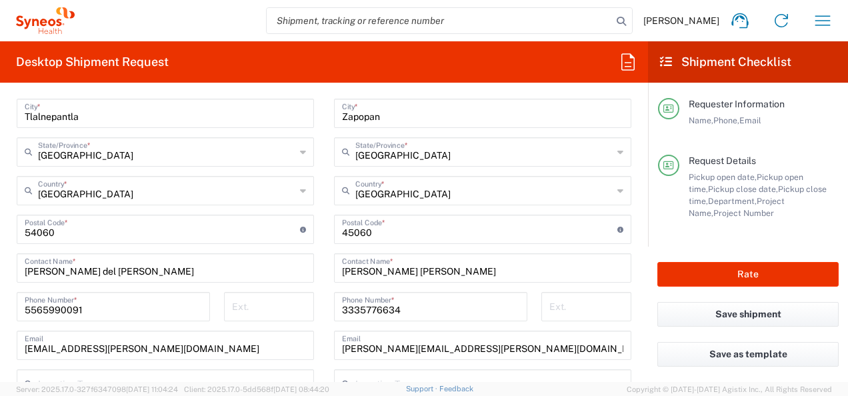
scroll to position [704, 0]
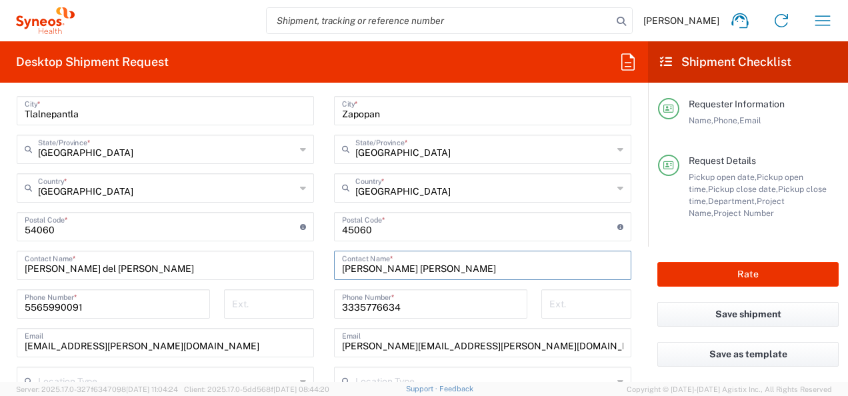
click at [418, 259] on input "[PERSON_NAME] [PERSON_NAME]" at bounding box center [482, 264] width 281 height 23
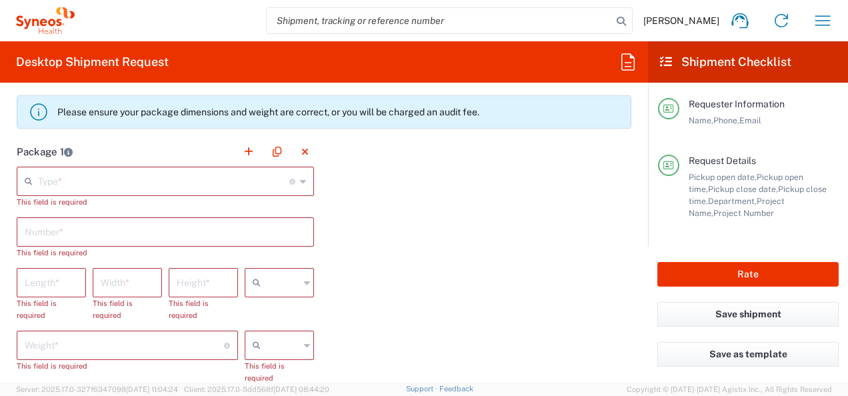
scroll to position [1185, 0]
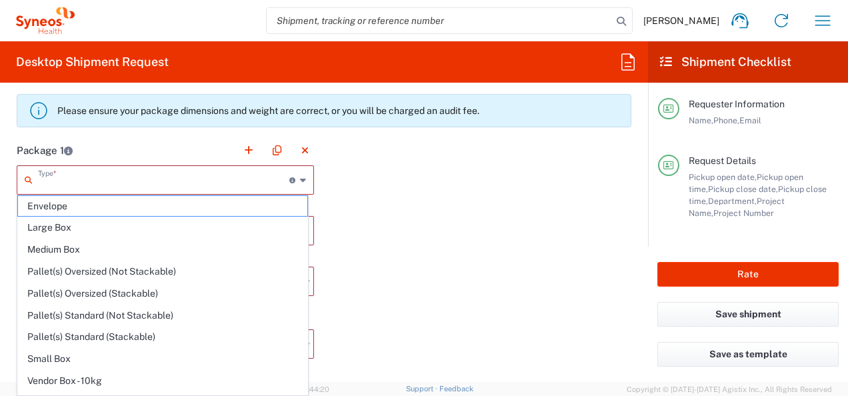
click at [232, 173] on input "text" at bounding box center [163, 178] width 251 height 23
click at [92, 207] on span "Envelope" at bounding box center [162, 206] width 289 height 21
type input "Envelope"
type input "1"
type input "9.5"
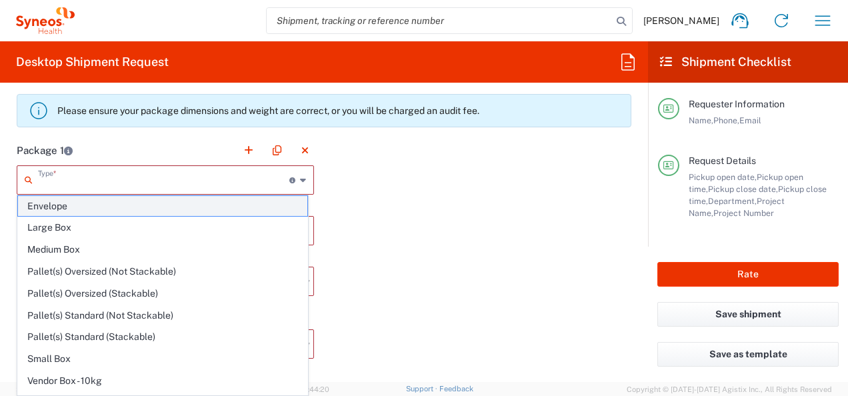
type input "12.5"
type input "0.25"
type input "in"
type input "0.45"
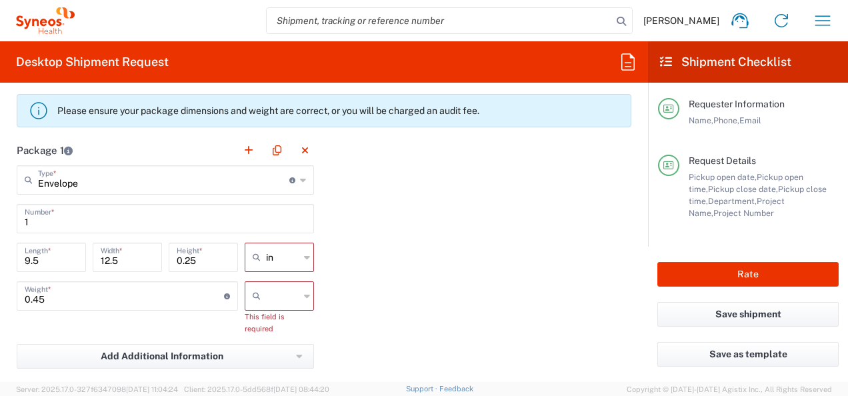
click at [304, 253] on icon at bounding box center [307, 257] width 6 height 21
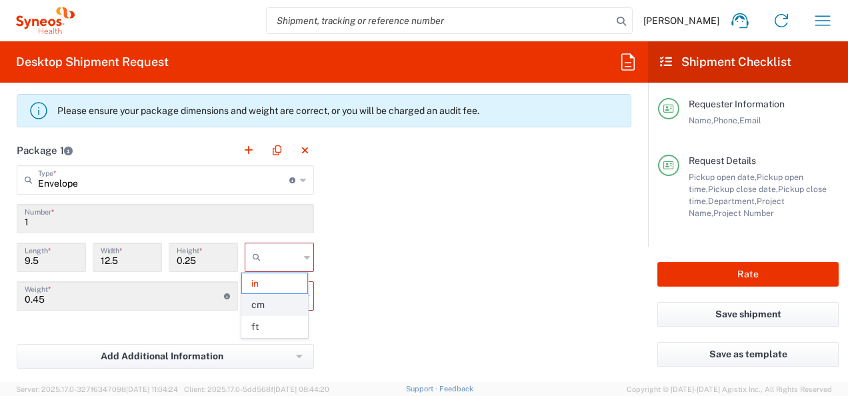
click at [261, 303] on span "cm" at bounding box center [274, 305] width 65 height 21
type input "24.13"
type input "31.75"
type input "0.64"
type input "cm"
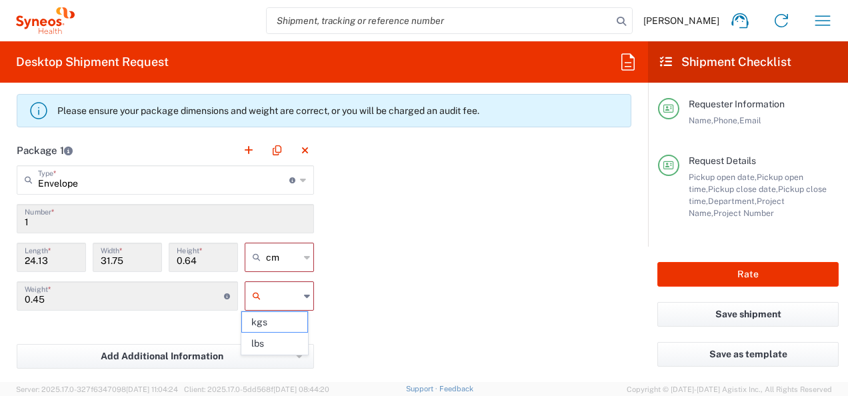
click at [269, 302] on input "text" at bounding box center [282, 295] width 33 height 21
click at [270, 319] on span "kgs" at bounding box center [274, 322] width 65 height 21
type input "kgs"
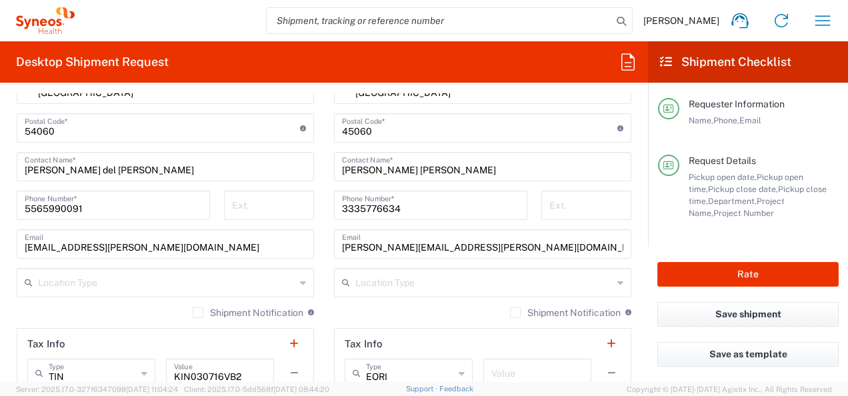
scroll to position [804, 0]
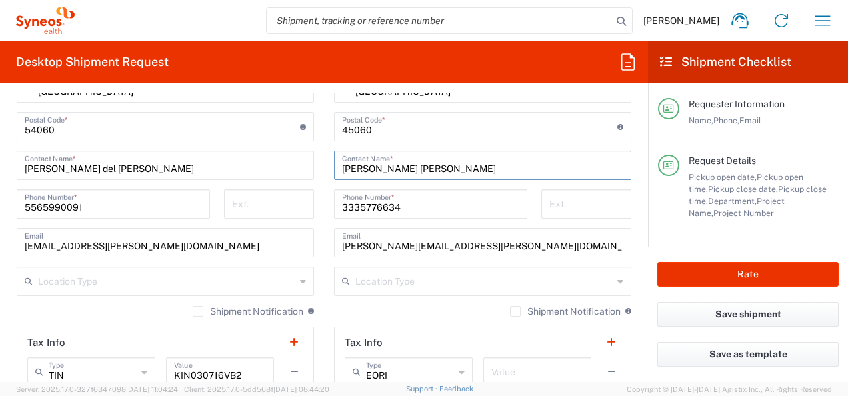
click at [475, 164] on input "[PERSON_NAME] [PERSON_NAME]" at bounding box center [482, 164] width 281 height 23
type input "[PERSON_NAME] [PERSON_NAME]"
click at [449, 200] on input "3335776634" at bounding box center [430, 202] width 177 height 23
type input "3335776634"
click at [313, 244] on main "Location [PERSON_NAME] LLC-[GEOGRAPHIC_DATA] [GEOGRAPHIC_DATA] [GEOGRAPHIC_DATA…" at bounding box center [165, 140] width 317 height 599
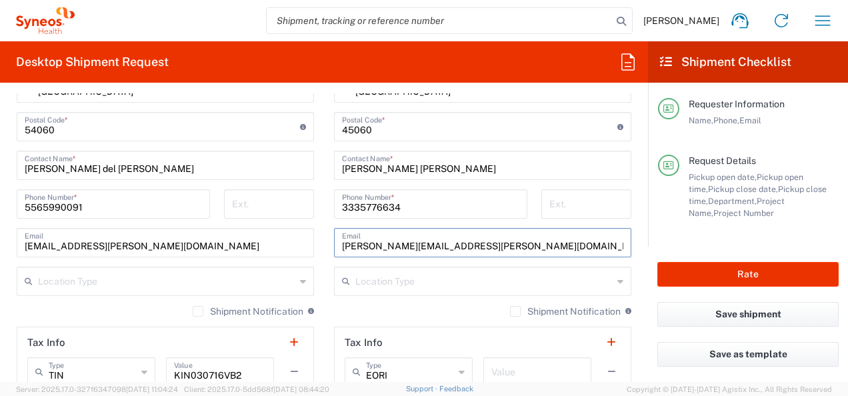
click at [487, 248] on input "[PERSON_NAME][EMAIL_ADDRESS][PERSON_NAME][DOMAIN_NAME]" at bounding box center [482, 241] width 281 height 23
type input "[PERSON_NAME][EMAIL_ADDRESS][PERSON_NAME][DOMAIN_NAME]"
click at [313, 240] on main "Location [PERSON_NAME] LLC-[GEOGRAPHIC_DATA] [GEOGRAPHIC_DATA] [GEOGRAPHIC_DATA…" at bounding box center [165, 140] width 317 height 599
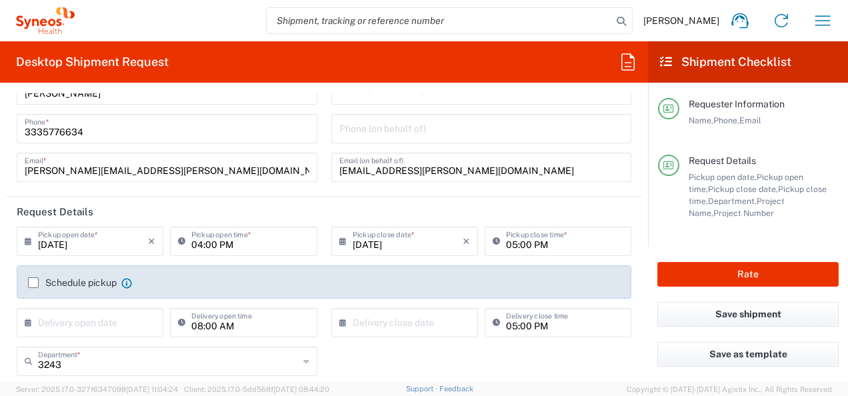
scroll to position [0, 0]
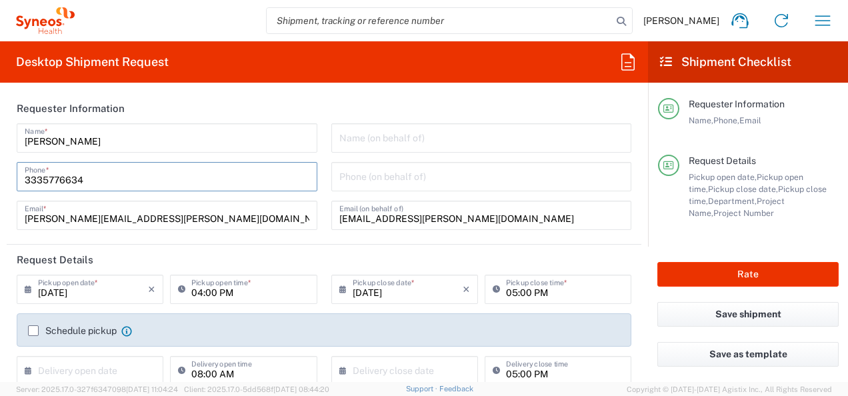
click at [227, 187] on input "3335776634" at bounding box center [167, 175] width 285 height 23
type input "3335776634"
click at [313, 209] on div "[PERSON_NAME] Name * [PHONE_NUMBER] Phone * [PERSON_NAME][EMAIL_ADDRESS][PERSON…" at bounding box center [167, 181] width 315 height 116
click at [559, 218] on input "[EMAIL_ADDRESS][PERSON_NAME][DOMAIN_NAME]" at bounding box center [481, 214] width 285 height 23
type input "[EMAIL_ADDRESS][PERSON_NAME][DOMAIN_NAME]"
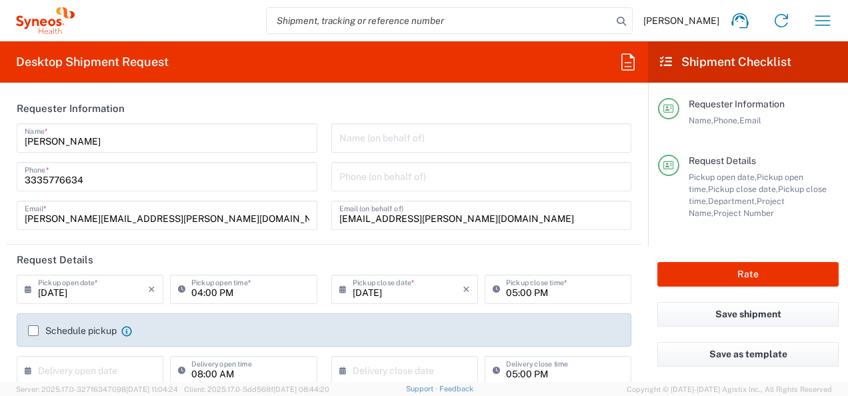
click at [321, 246] on header "Request Details" at bounding box center [324, 260] width 635 height 30
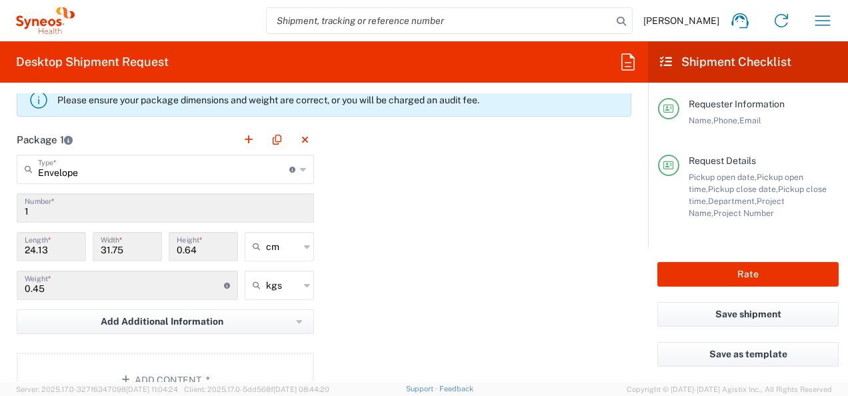
scroll to position [1067, 0]
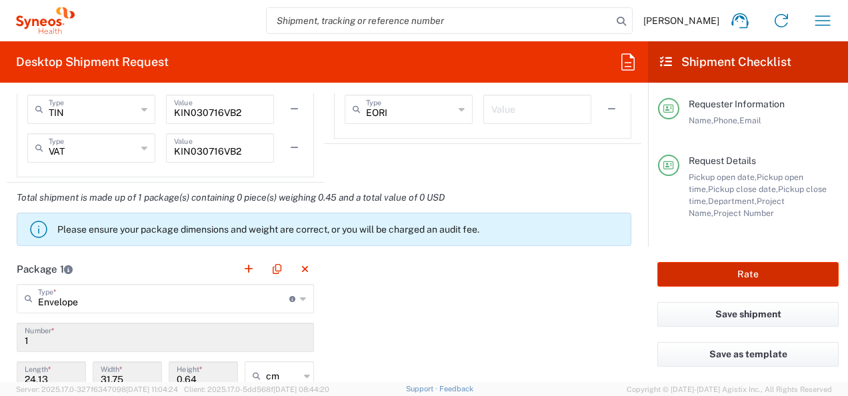
click at [709, 281] on button "Rate" at bounding box center [747, 274] width 181 height 25
type input "3243 DEPARTMENTAL EXPENSE"
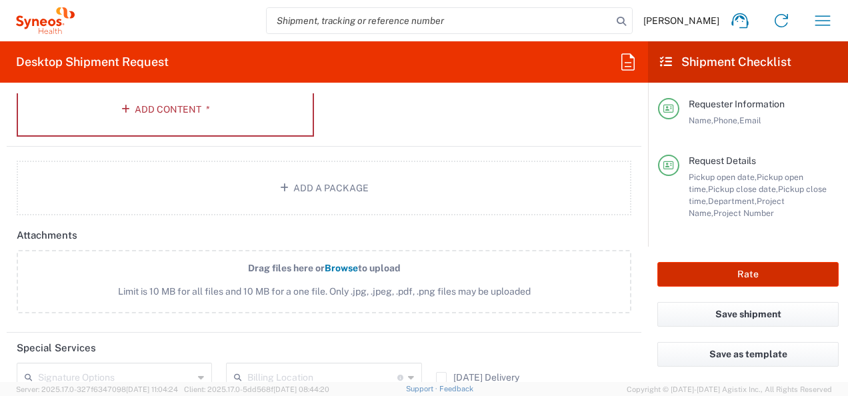
scroll to position [1333, 0]
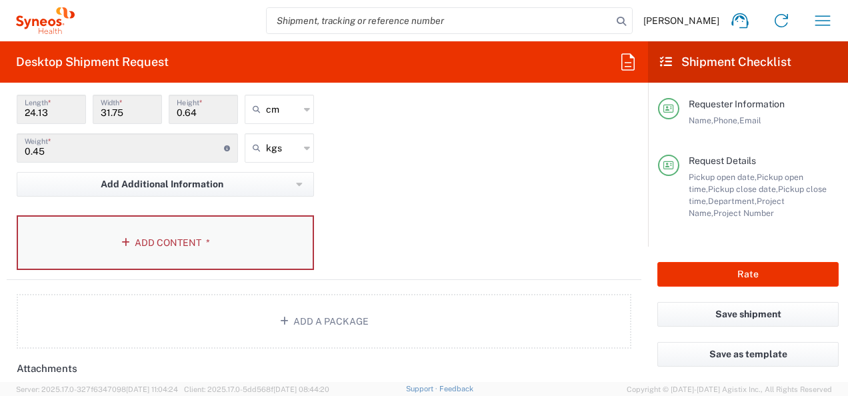
click at [201, 244] on span "*" at bounding box center [205, 242] width 9 height 11
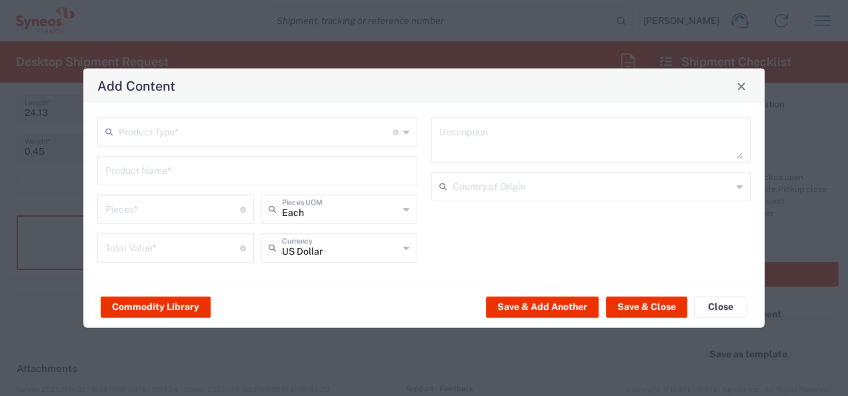
click at [359, 133] on input "text" at bounding box center [256, 130] width 274 height 23
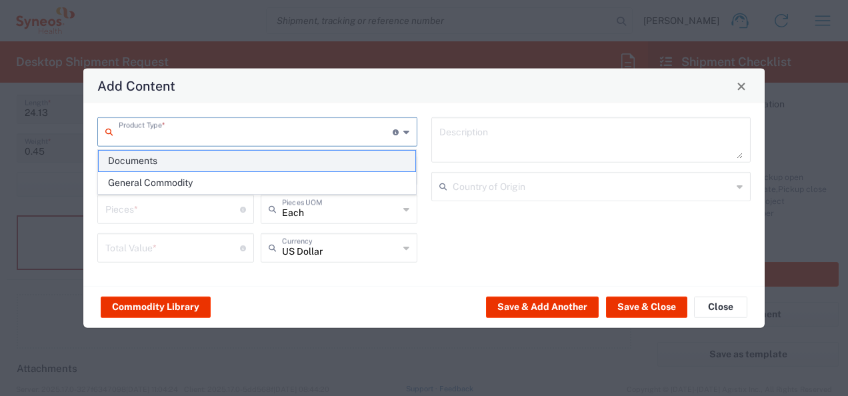
click at [253, 159] on span "Documents" at bounding box center [257, 161] width 317 height 21
type input "Documents"
type input "1"
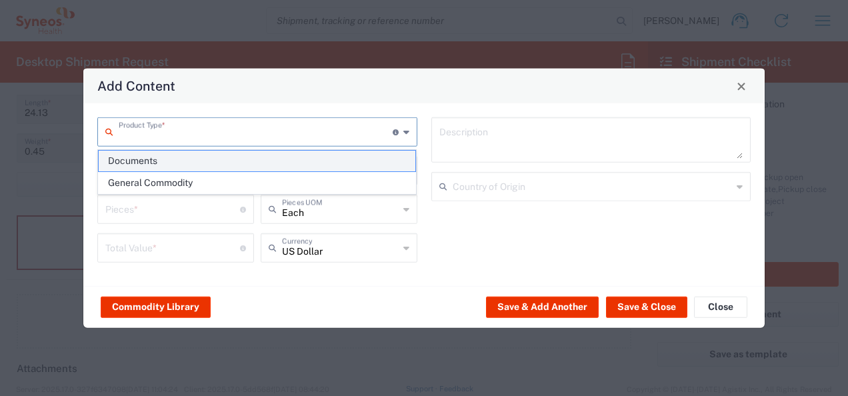
type textarea "Documents"
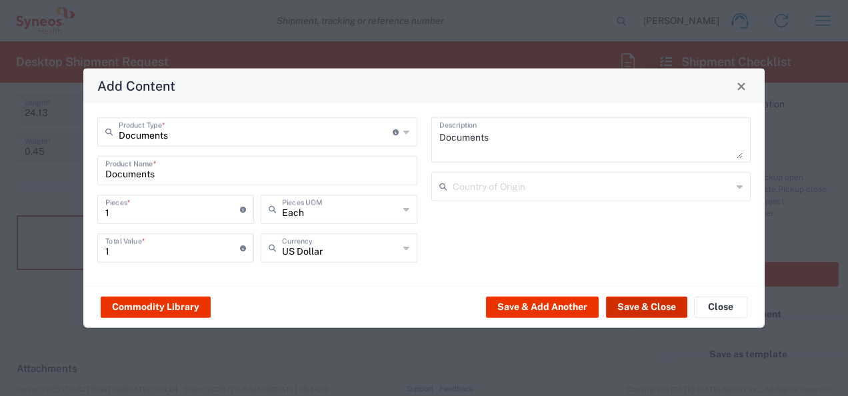
click at [661, 308] on button "Save & Close" at bounding box center [646, 306] width 81 height 21
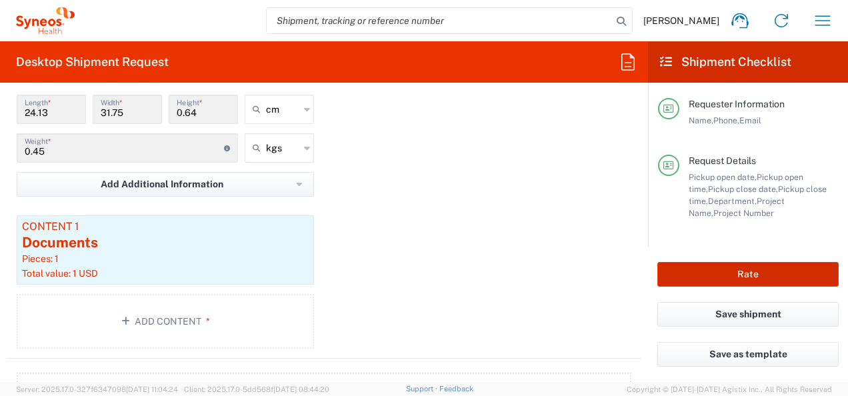
click at [753, 266] on button "Rate" at bounding box center [747, 274] width 181 height 25
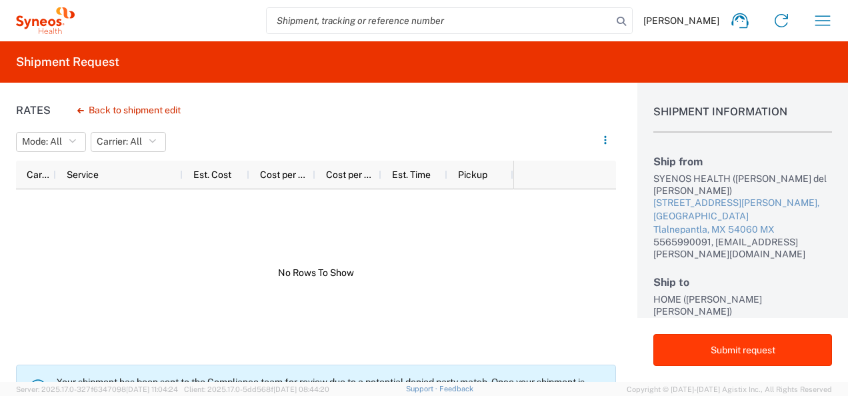
click at [735, 346] on button "Submit request" at bounding box center [742, 350] width 179 height 32
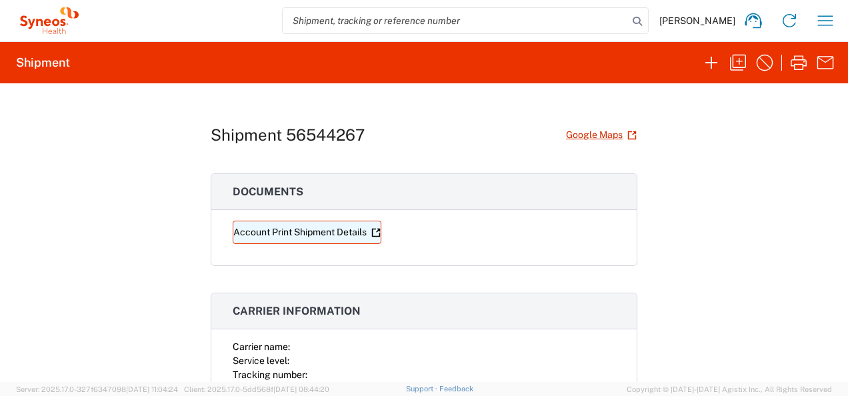
click at [311, 229] on link "Account Print Shipment Details" at bounding box center [307, 232] width 149 height 23
click at [669, 225] on div "Shipment 56544267 Google Maps Documents Account Print Shipment Details Carrier …" at bounding box center [424, 232] width 848 height 299
